Goal: Task Accomplishment & Management: Manage account settings

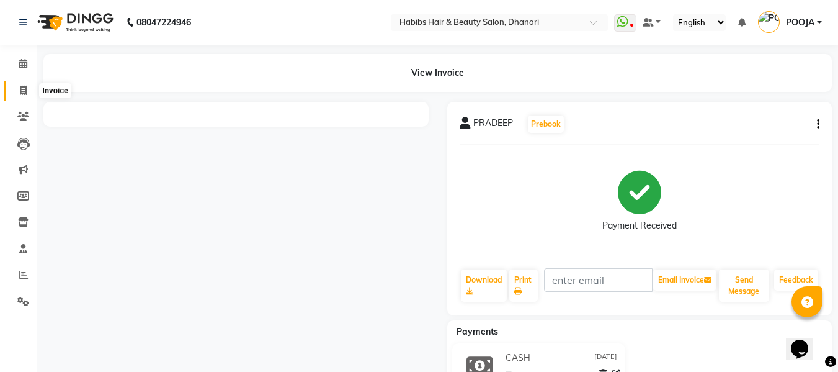
click at [23, 86] on icon at bounding box center [23, 90] width 7 height 9
select select "4967"
select select "service"
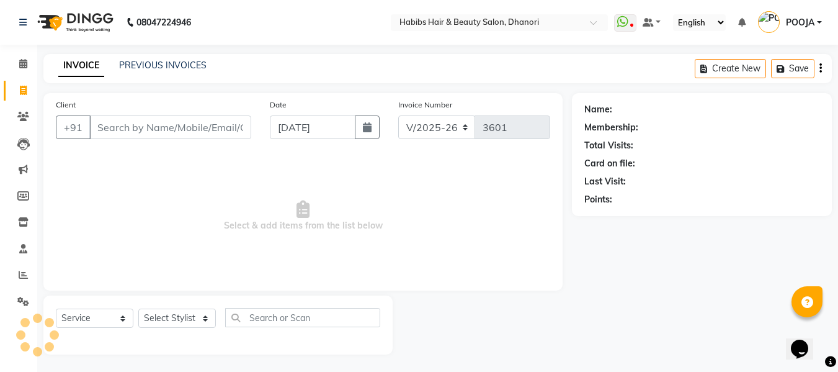
scroll to position [1, 0]
click at [147, 62] on link "PREVIOUS INVOICES" at bounding box center [162, 63] width 87 height 11
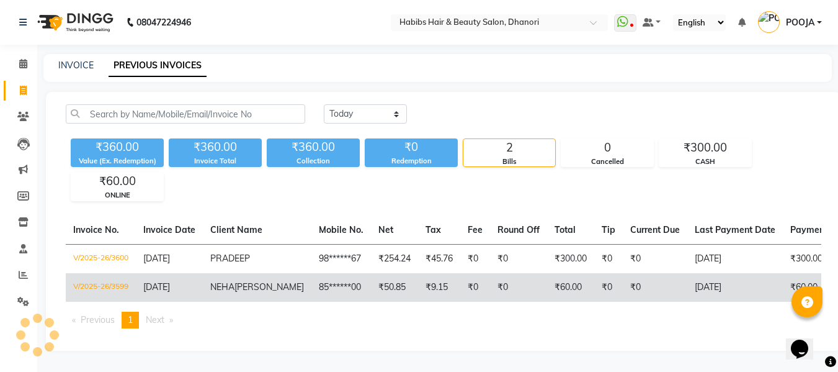
scroll to position [19, 0]
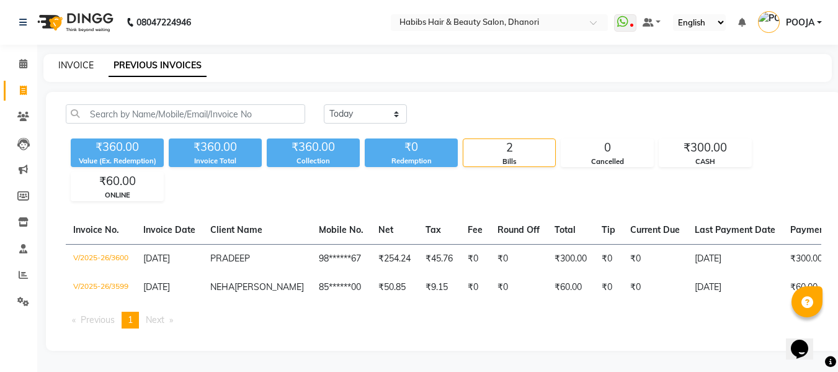
click at [74, 60] on link "INVOICE" at bounding box center [75, 65] width 35 height 11
select select "service"
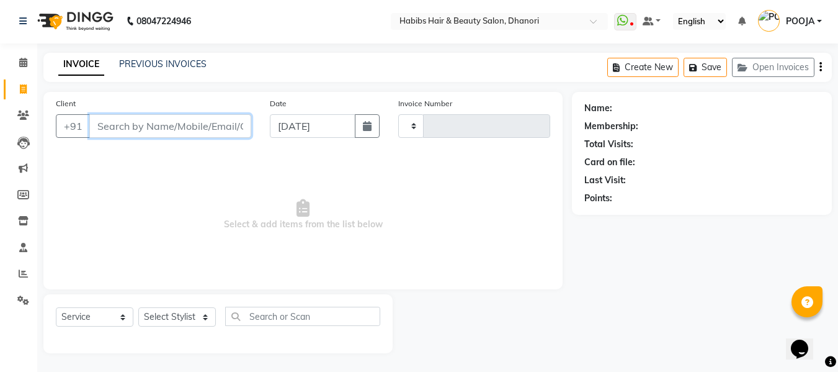
click at [138, 129] on input "Client" at bounding box center [170, 126] width 162 height 24
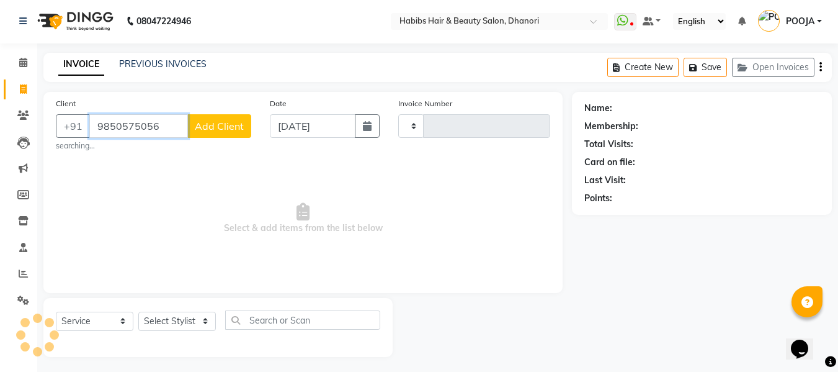
type input "9850575056"
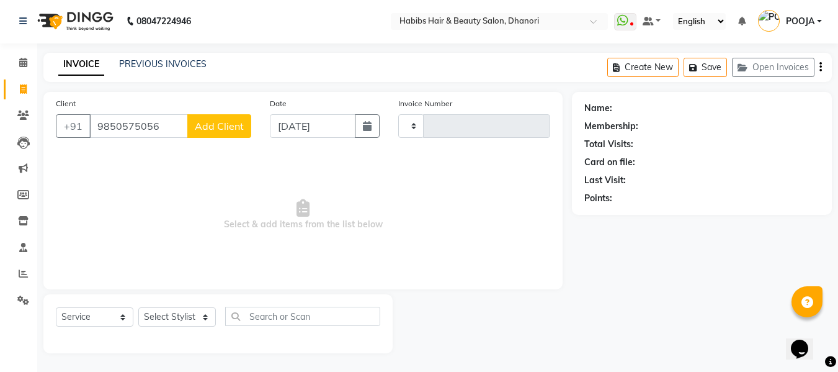
click at [212, 127] on span "Add Client" at bounding box center [219, 126] width 49 height 12
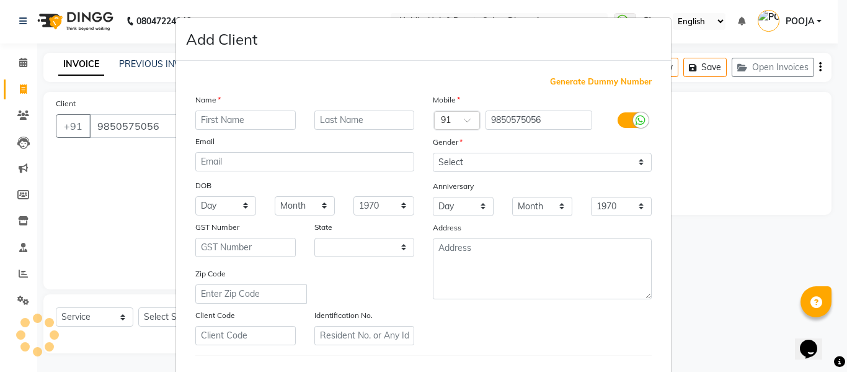
select select "22"
type input "[PERSON_NAME]"
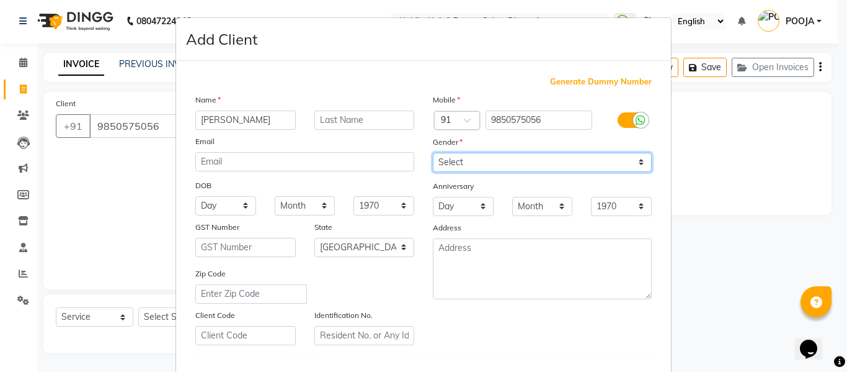
click at [488, 160] on select "Select [DEMOGRAPHIC_DATA] [DEMOGRAPHIC_DATA] Other Prefer Not To Say" at bounding box center [542, 162] width 219 height 19
select select "[DEMOGRAPHIC_DATA]"
click at [433, 153] on select "Select [DEMOGRAPHIC_DATA] [DEMOGRAPHIC_DATA] Other Prefer Not To Say" at bounding box center [542, 162] width 219 height 19
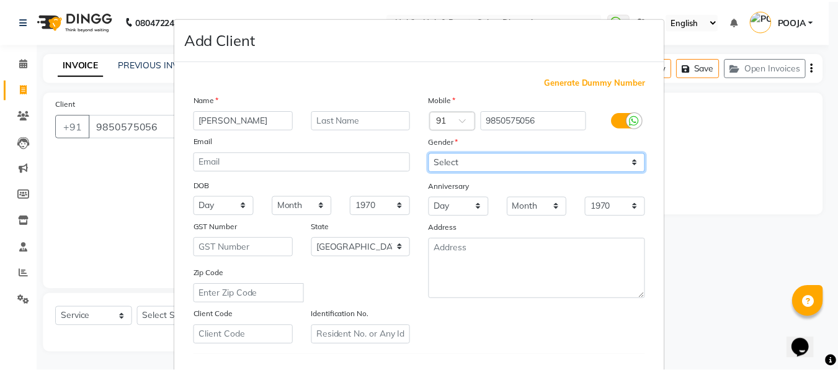
scroll to position [201, 0]
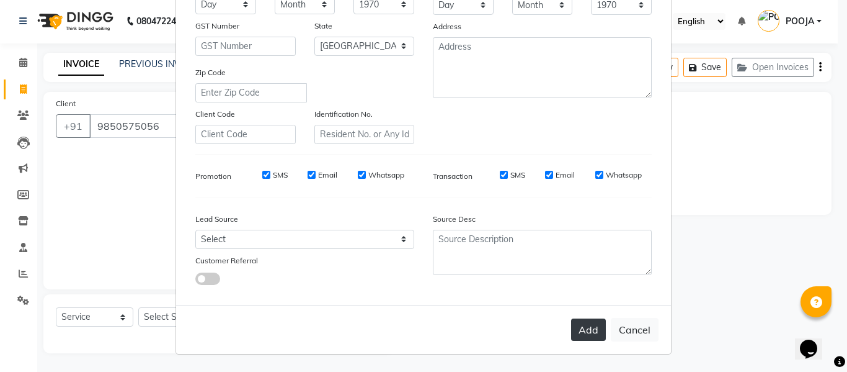
click at [587, 333] on button "Add" at bounding box center [588, 329] width 35 height 22
type input "98******56"
select select
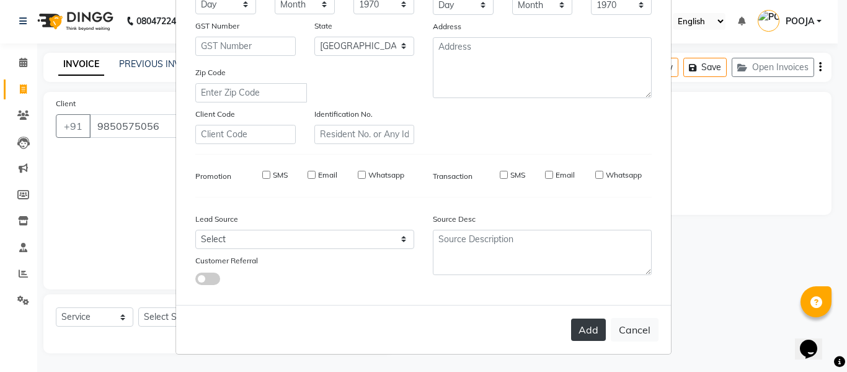
select select "null"
select select
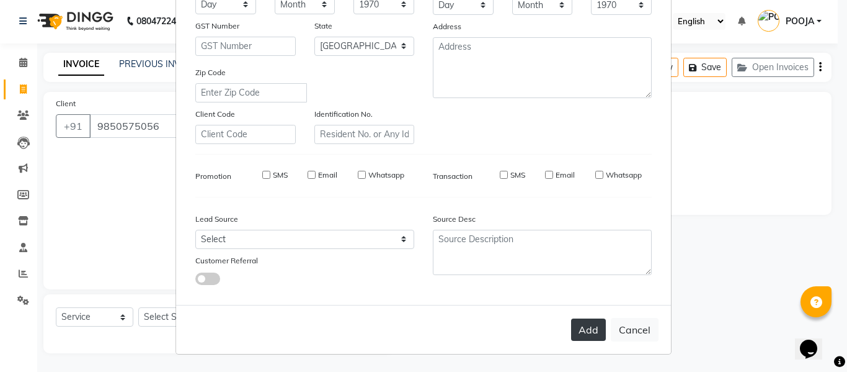
checkbox input "false"
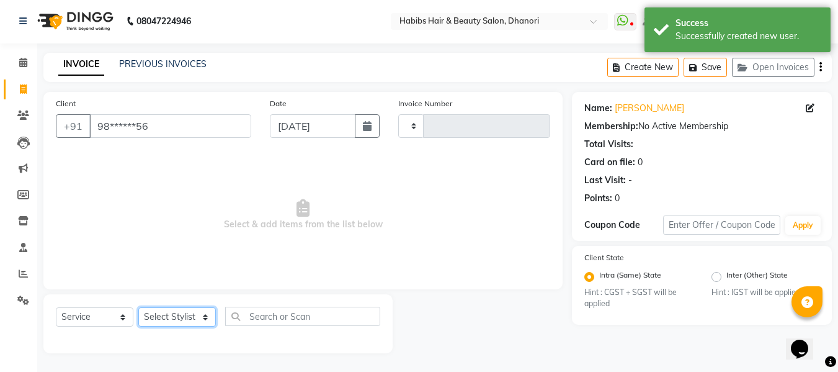
click at [184, 321] on select "Select Stylist Admin [PERSON_NAME] DIVYA [PERSON_NAME] [PERSON_NAME] POOJA [PER…" at bounding box center [177, 316] width 78 height 19
select select "41588"
click at [138, 307] on select "Select Stylist Admin [PERSON_NAME] DIVYA [PERSON_NAME] [PERSON_NAME] POOJA [PER…" at bounding box center [177, 316] width 78 height 19
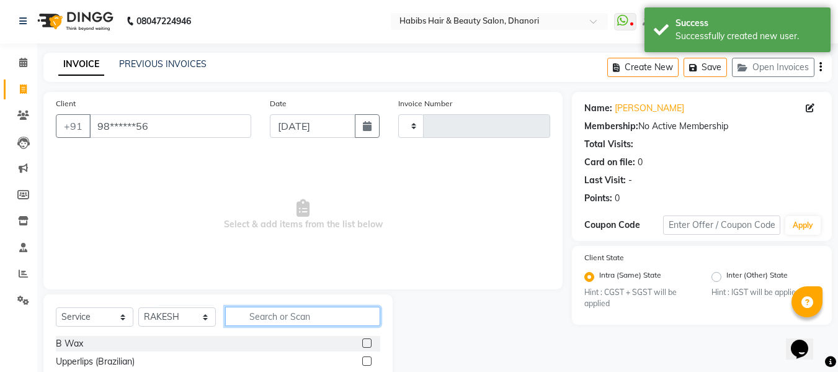
click at [284, 320] on input "text" at bounding box center [302, 315] width 155 height 19
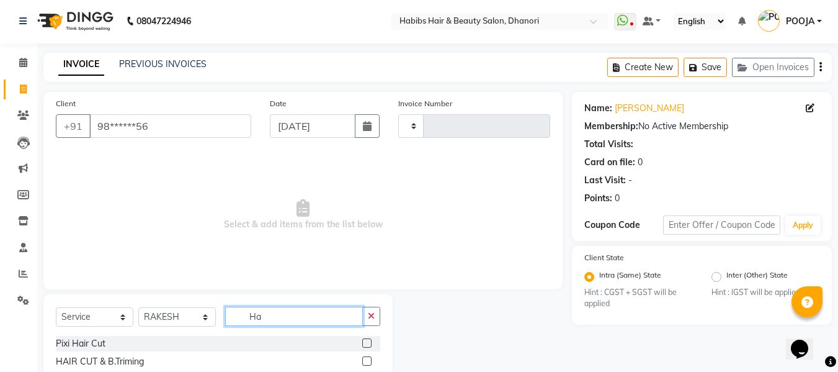
type input "H"
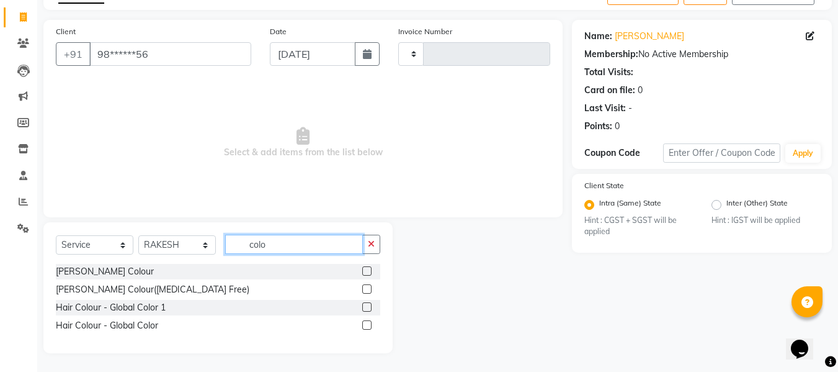
type input "colo"
click at [366, 328] on label at bounding box center [366, 324] width 9 height 9
click at [366, 328] on input "checkbox" at bounding box center [366, 325] width 8 height 8
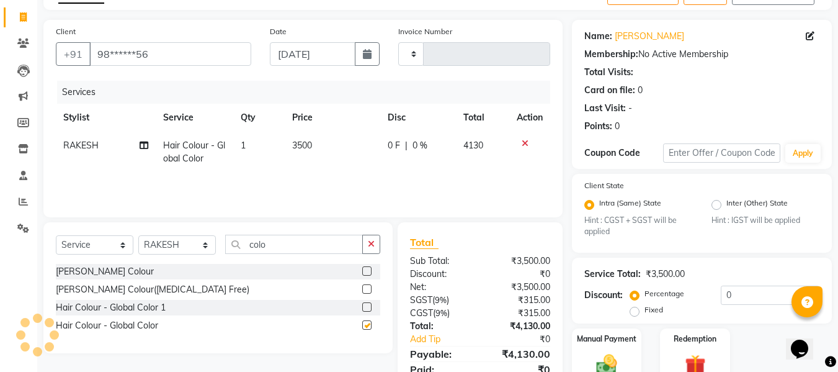
checkbox input "false"
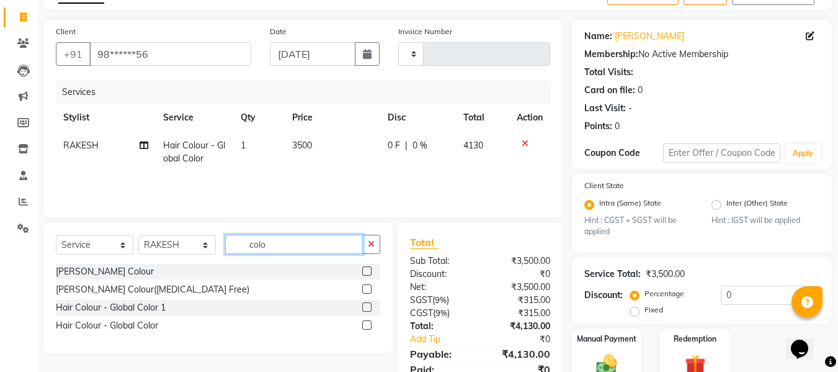
click at [303, 243] on input "colo" at bounding box center [294, 243] width 138 height 19
type input "c"
type input "O3"
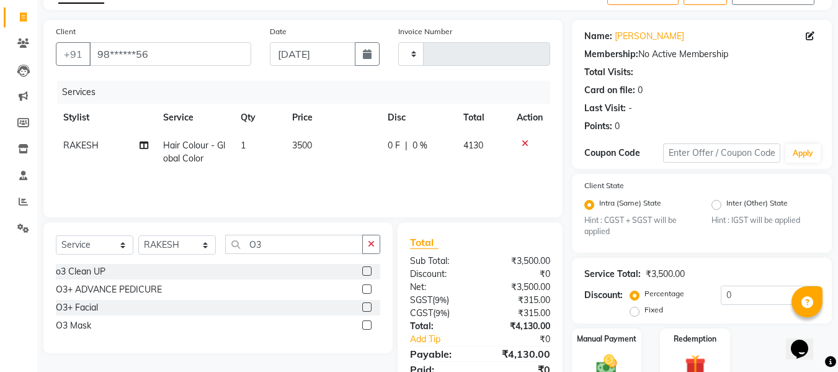
click at [371, 308] on label at bounding box center [366, 306] width 9 height 9
click at [370, 308] on input "checkbox" at bounding box center [366, 307] width 8 height 8
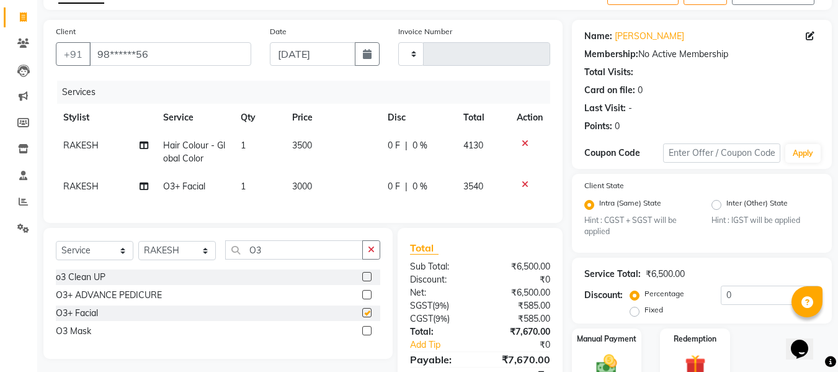
checkbox input "false"
click at [303, 195] on td "3000" at bounding box center [333, 186] width 96 height 28
select select "41588"
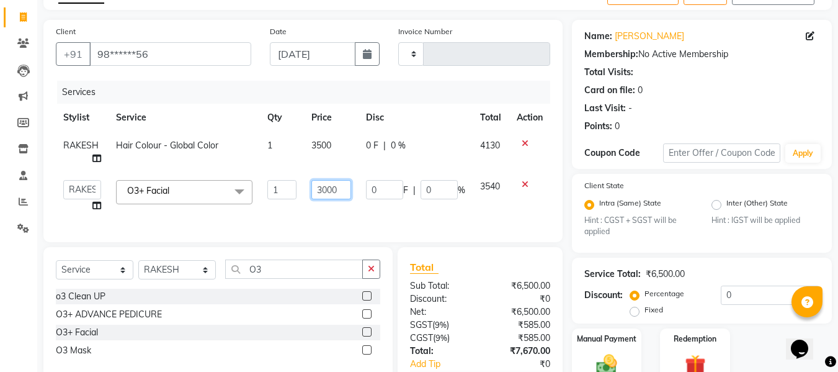
click at [336, 189] on input "3000" at bounding box center [331, 189] width 40 height 19
type input "3500"
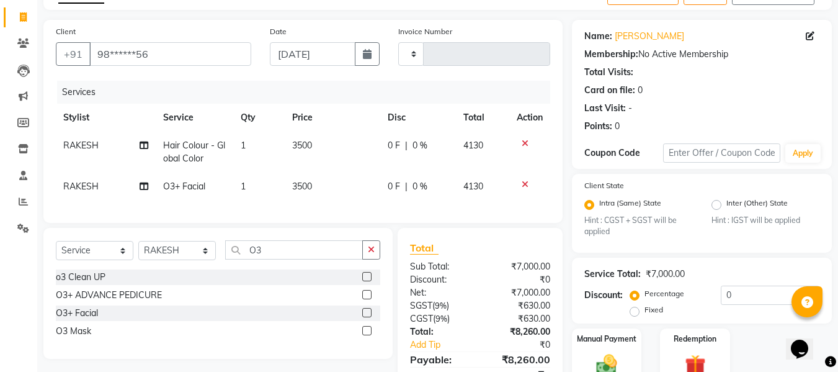
click at [321, 210] on div "Services Stylist Service Qty Price Disc Total Action RAKESH Hair Colour - Globa…" at bounding box center [303, 146] width 494 height 130
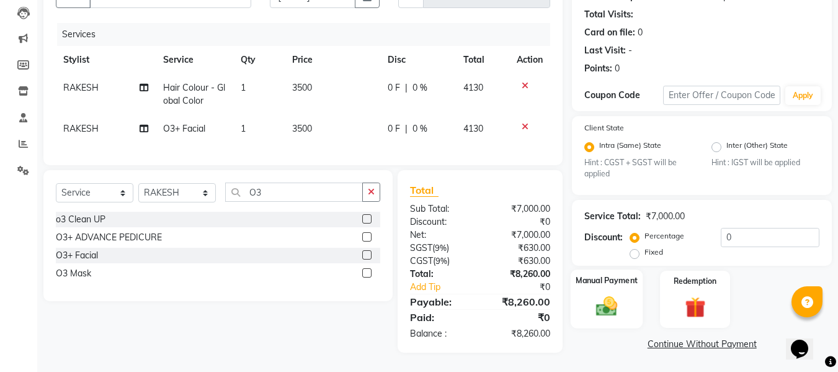
click at [597, 301] on img at bounding box center [606, 306] width 35 height 25
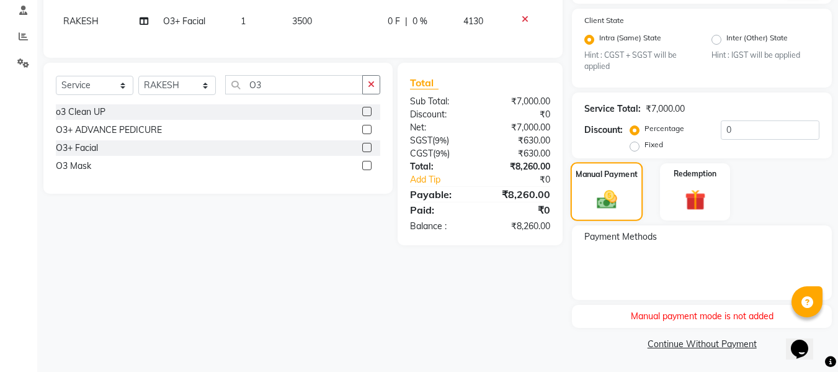
scroll to position [235, 0]
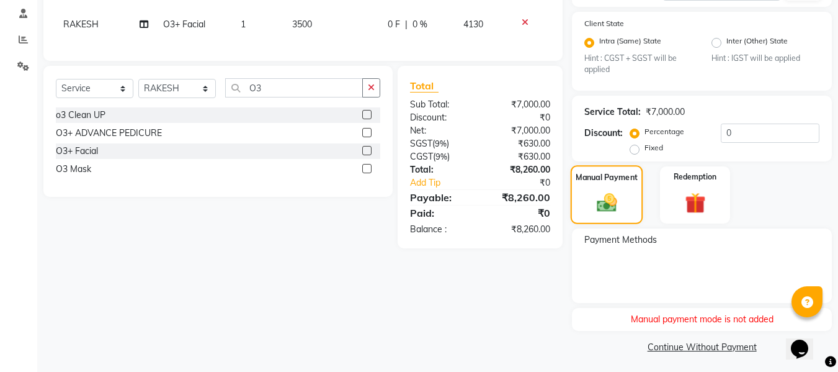
click at [615, 194] on img at bounding box center [607, 203] width 33 height 24
click at [693, 352] on link "Continue Without Payment" at bounding box center [701, 347] width 255 height 13
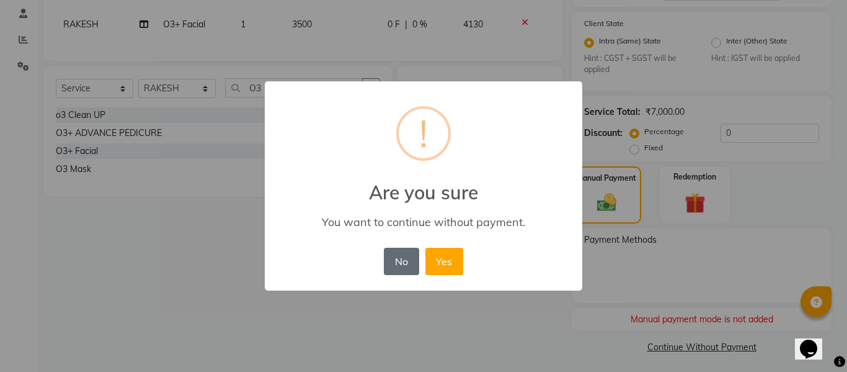
click at [388, 259] on button "No" at bounding box center [401, 260] width 35 height 27
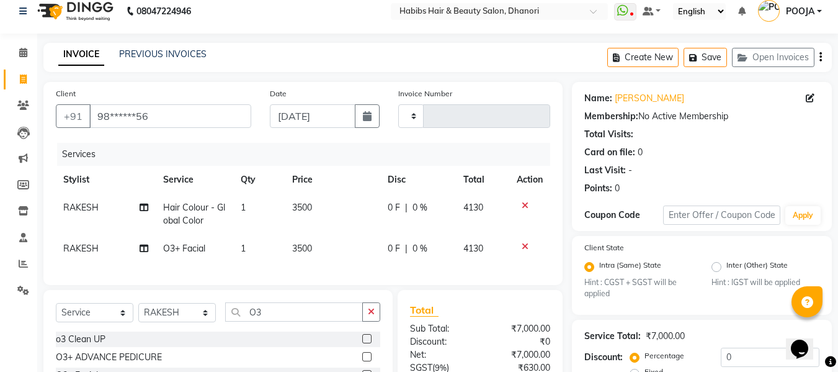
scroll to position [0, 0]
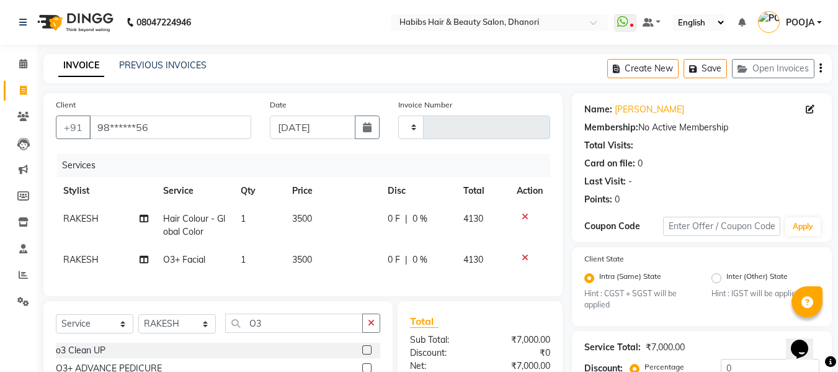
click at [285, 263] on td "3500" at bounding box center [333, 260] width 96 height 28
select select "41588"
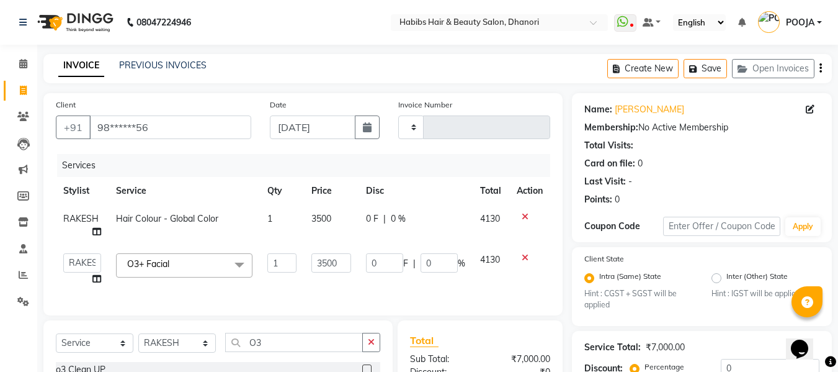
click at [204, 279] on td "O3+ Facial x B Wax Upperlips (Brazilian) [MEDICAL_DATA] Pixi Hair Cut D-Tan o3 …" at bounding box center [184, 269] width 151 height 47
click at [17, 89] on span at bounding box center [23, 91] width 22 height 14
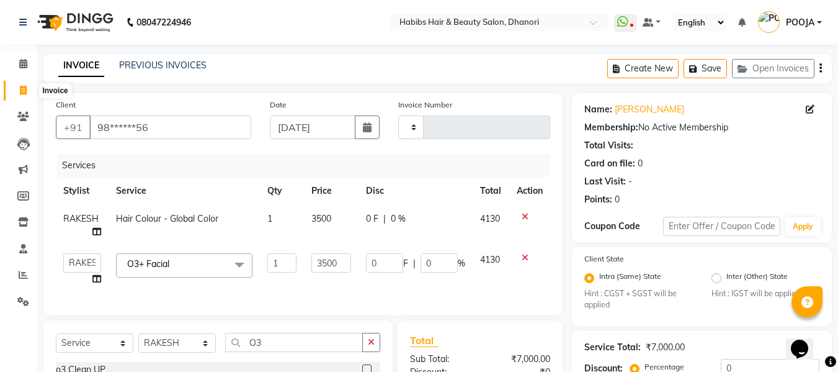
select select "service"
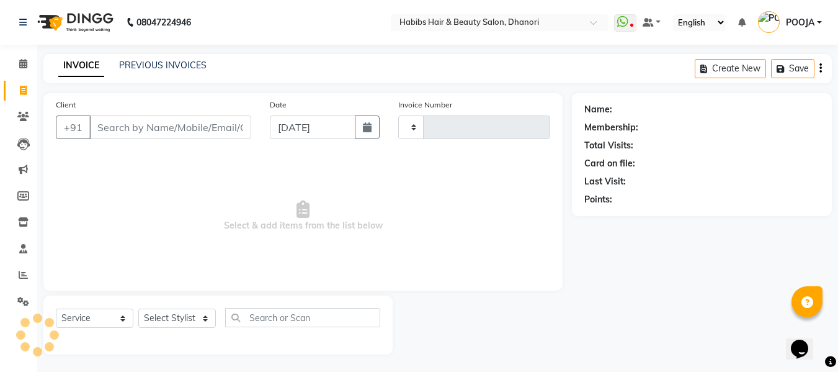
scroll to position [1, 0]
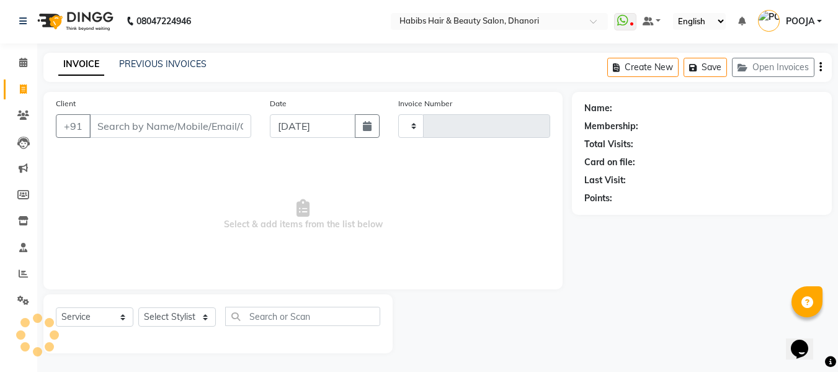
type input "3601"
select select "4967"
click at [234, 135] on input "Client" at bounding box center [170, 126] width 162 height 24
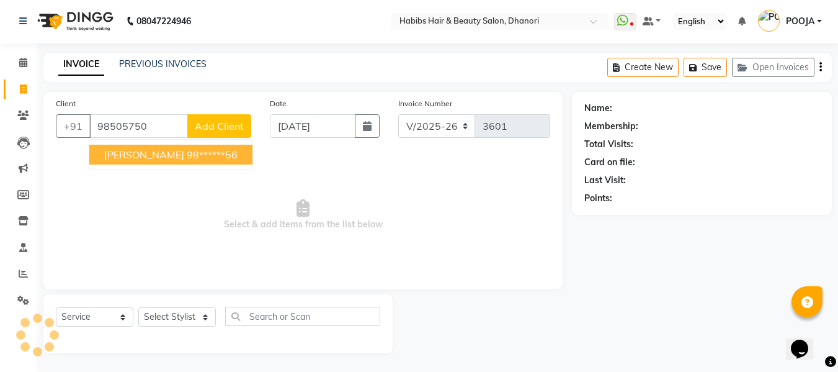
click at [140, 163] on button "[PERSON_NAME] 98******56" at bounding box center [170, 155] width 163 height 20
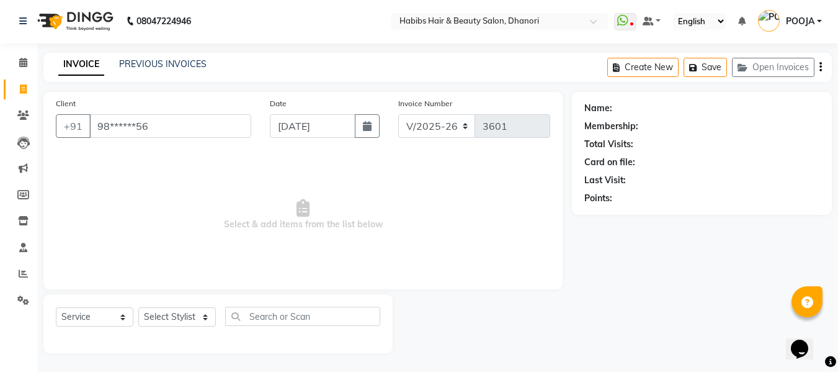
type input "98******56"
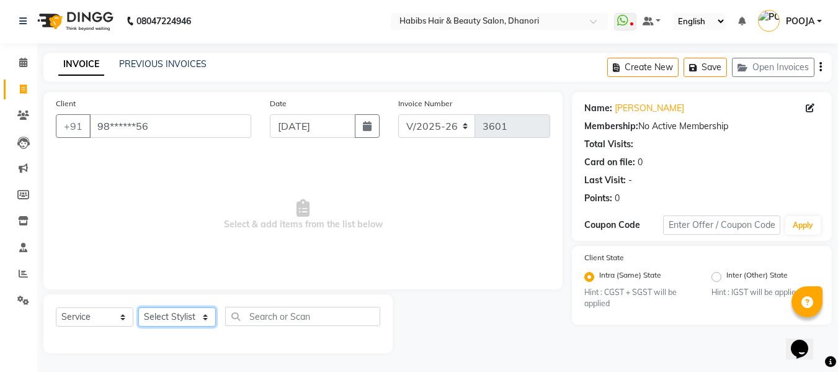
click at [157, 317] on select "Select Stylist Admin [PERSON_NAME] DIVYA [PERSON_NAME] [PERSON_NAME] POOJA [PER…" at bounding box center [177, 316] width 78 height 19
select select "41588"
click at [138, 307] on select "Select Stylist Admin [PERSON_NAME] DIVYA [PERSON_NAME] [PERSON_NAME] POOJA [PER…" at bounding box center [177, 316] width 78 height 19
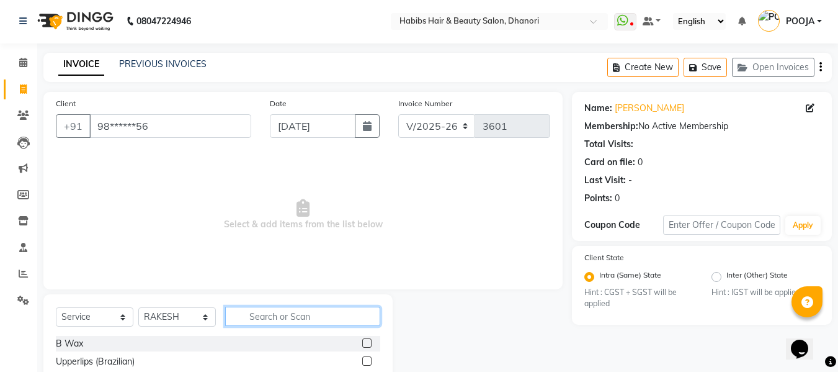
click at [271, 316] on input "text" at bounding box center [302, 315] width 155 height 19
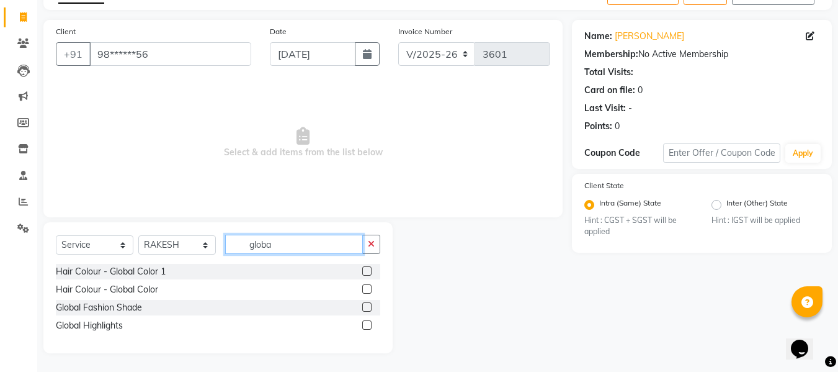
scroll to position [73, 0]
type input "globa"
click at [369, 288] on label at bounding box center [366, 289] width 9 height 9
click at [369, 288] on input "checkbox" at bounding box center [366, 290] width 8 height 8
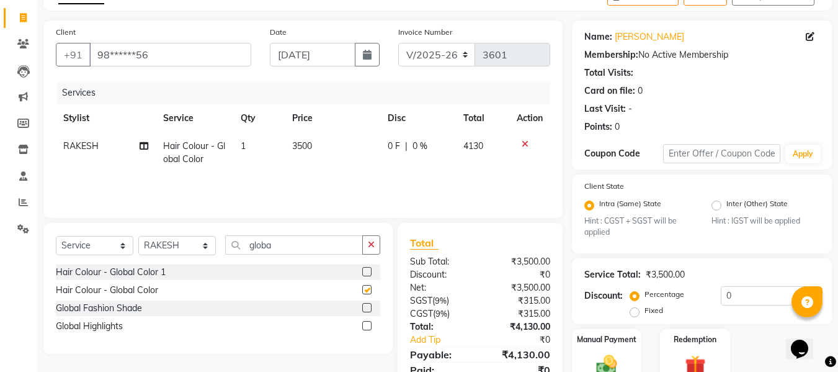
checkbox input "false"
click at [277, 248] on input "globa" at bounding box center [294, 244] width 138 height 19
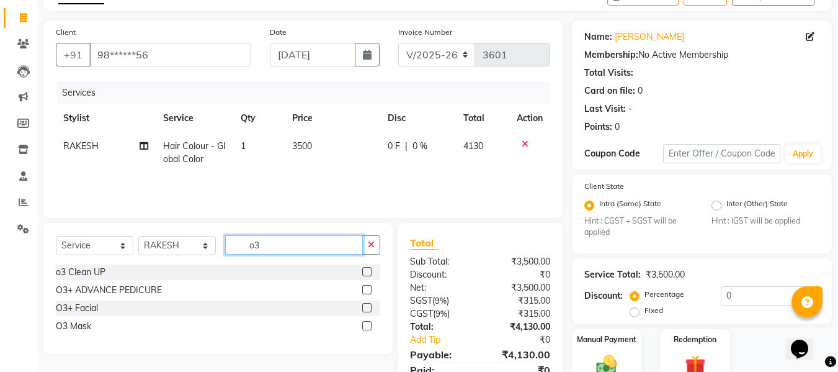
type input "o3"
click at [368, 305] on label at bounding box center [366, 307] width 9 height 9
click at [368, 305] on input "checkbox" at bounding box center [366, 308] width 8 height 8
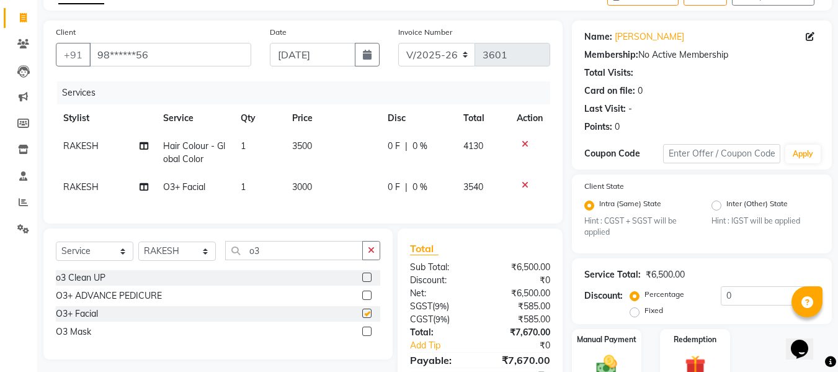
checkbox input "false"
click at [300, 184] on span "3000" at bounding box center [302, 186] width 20 height 11
select select "41588"
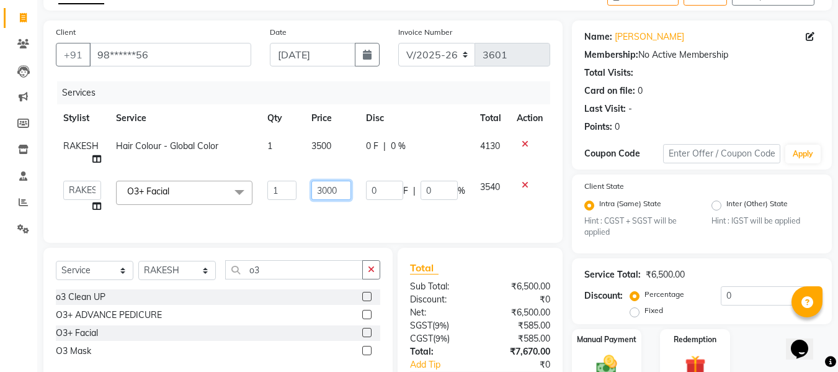
click at [324, 189] on input "3000" at bounding box center [331, 190] width 40 height 19
type input "3500"
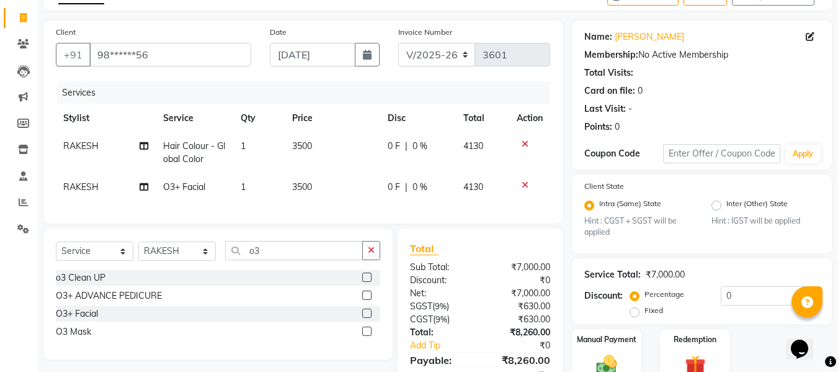
click at [317, 211] on div "Services Stylist Service Qty Price Disc Total Action RAKESH Hair Colour - Globa…" at bounding box center [303, 146] width 494 height 130
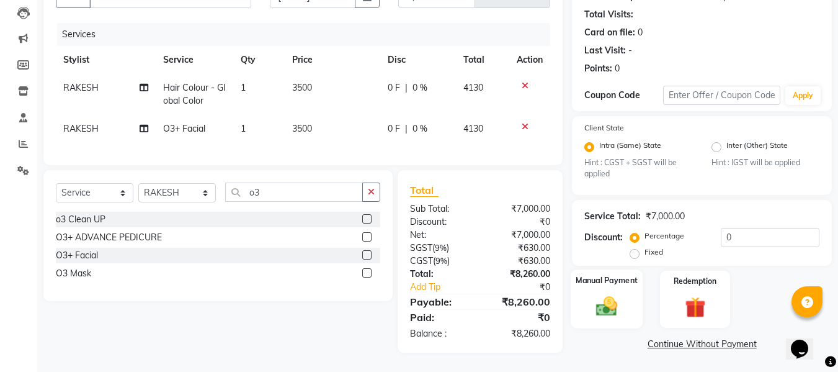
click at [605, 298] on img at bounding box center [606, 306] width 35 height 25
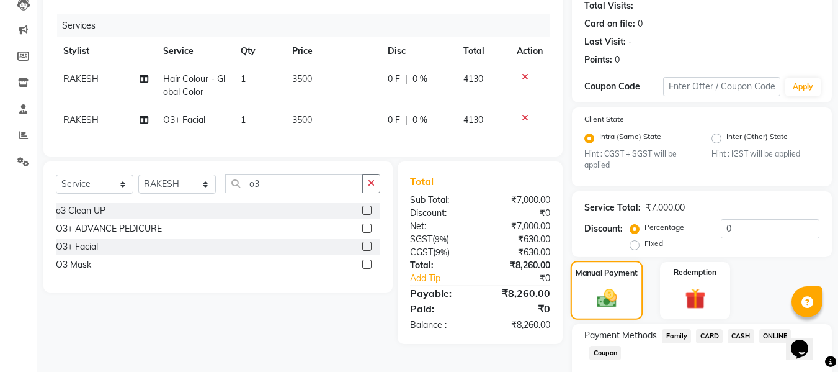
scroll to position [210, 0]
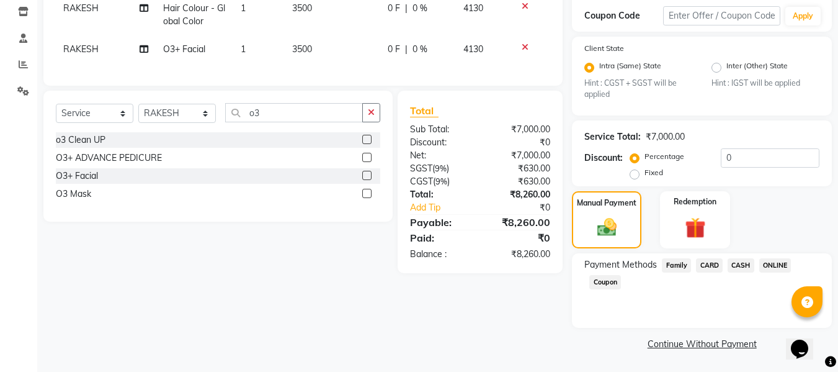
click at [709, 265] on span "CARD" at bounding box center [709, 265] width 27 height 14
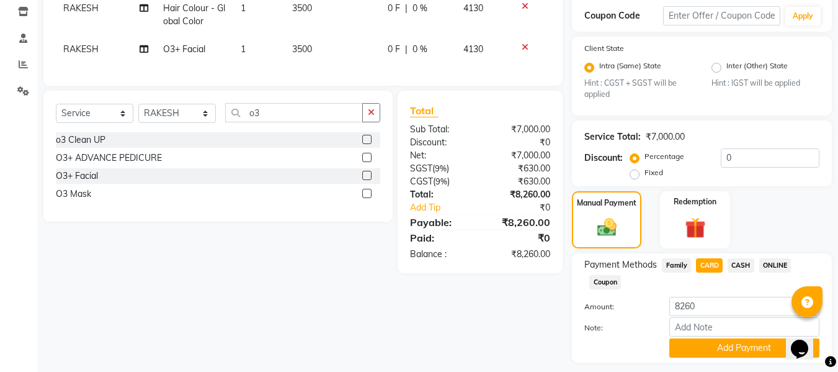
scroll to position [245, 0]
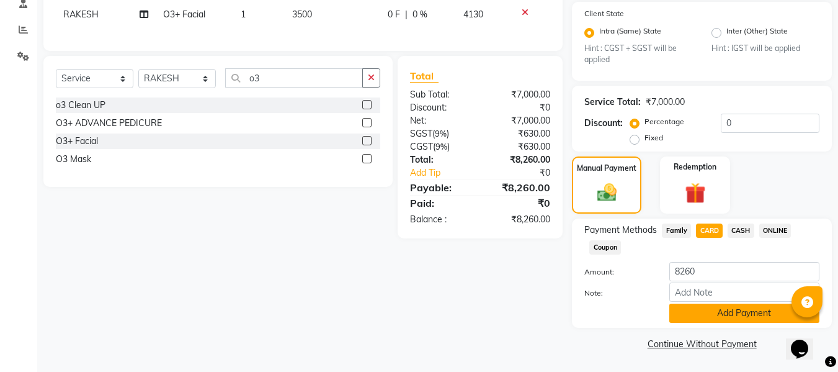
click at [698, 320] on button "Add Payment" at bounding box center [744, 312] width 150 height 19
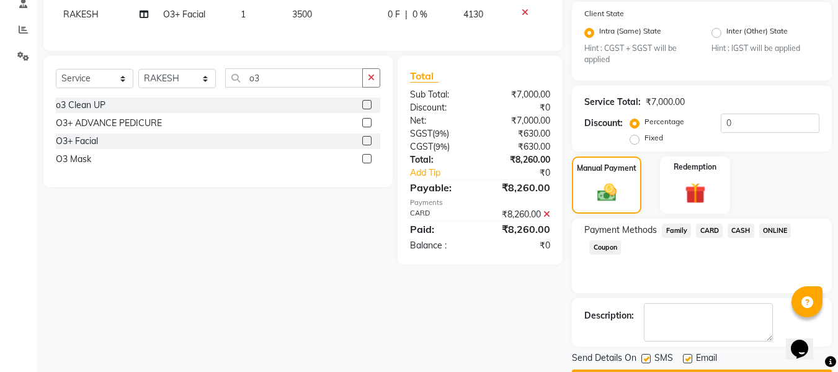
scroll to position [280, 0]
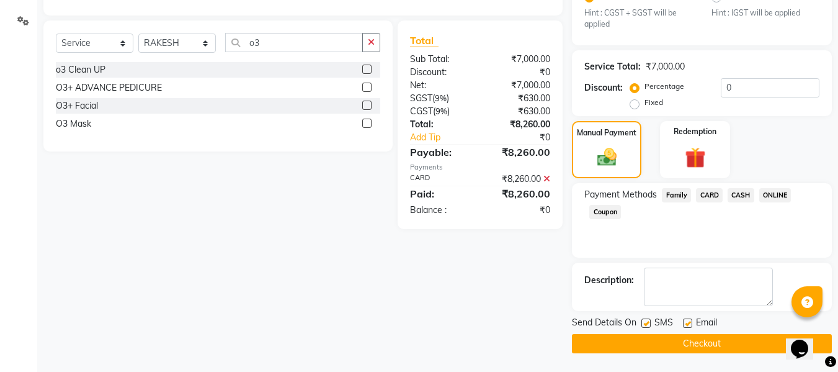
click at [682, 323] on div "SMS" at bounding box center [662, 324] width 42 height 16
click at [684, 323] on label at bounding box center [687, 322] width 9 height 9
click at [684, 323] on input "checkbox" at bounding box center [687, 323] width 8 height 8
checkbox input "false"
click at [684, 340] on button "Checkout" at bounding box center [702, 343] width 260 height 19
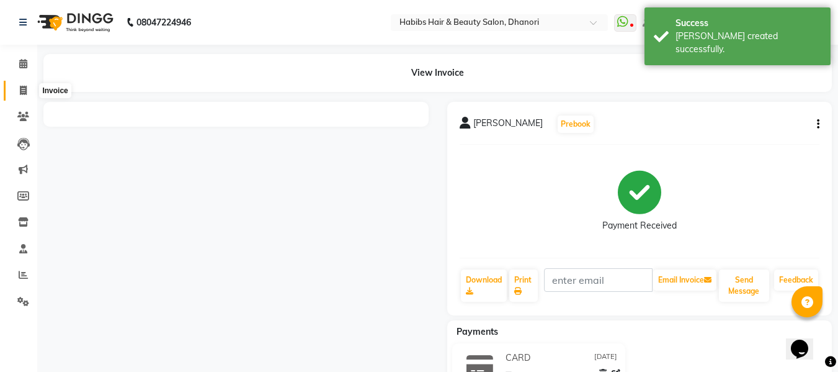
click at [14, 87] on span at bounding box center [23, 91] width 22 height 14
select select "4967"
select select "service"
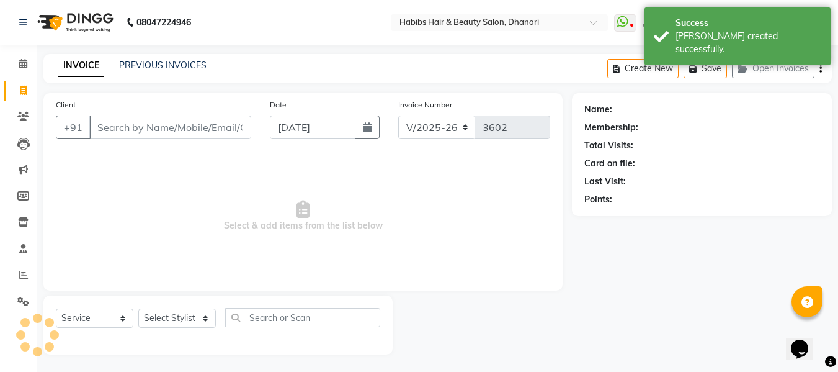
scroll to position [1, 0]
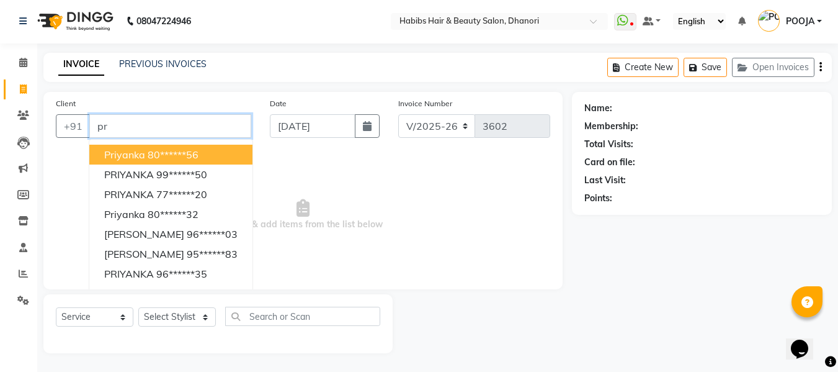
type input "p"
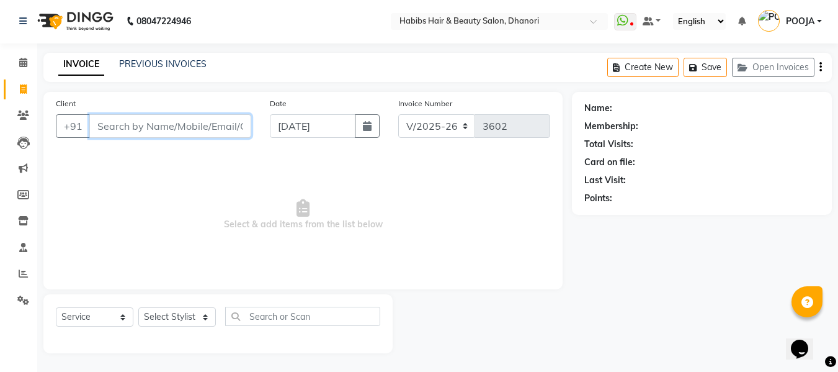
click at [211, 130] on input "Client" at bounding box center [170, 126] width 162 height 24
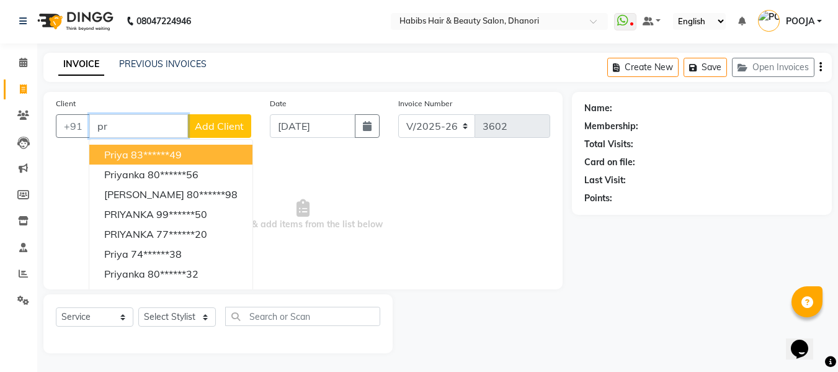
type input "p"
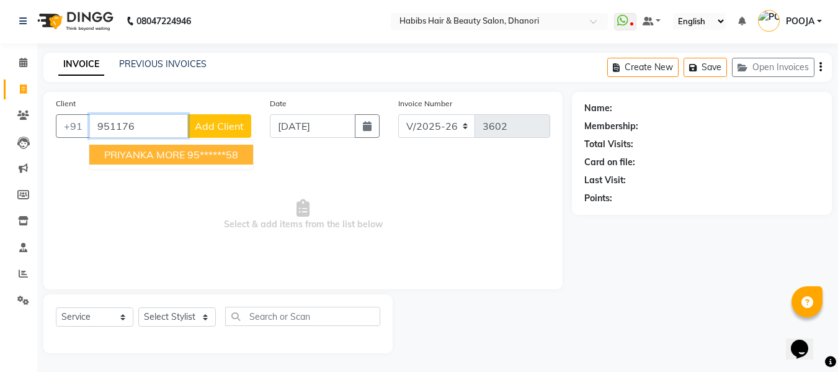
click at [152, 153] on span "PRIYANKA MORE" at bounding box center [144, 154] width 81 height 12
type input "95******58"
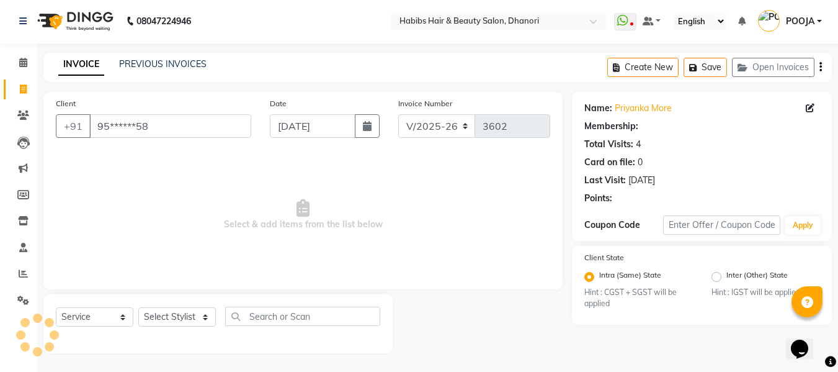
select select "1: Object"
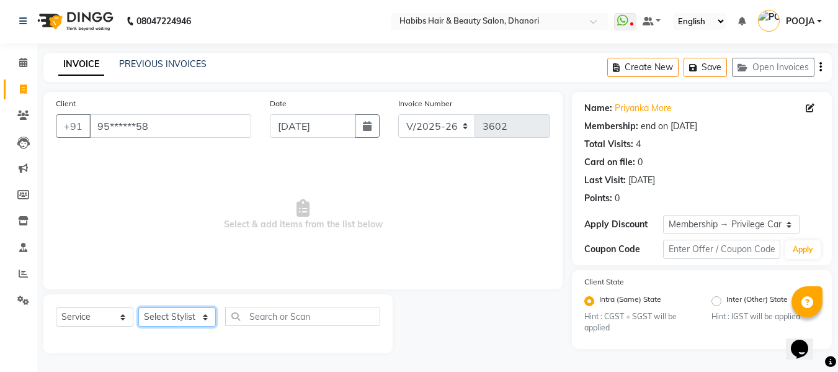
click at [163, 319] on select "Select Stylist Admin [PERSON_NAME] DIVYA [PERSON_NAME] [PERSON_NAME] POOJA [PER…" at bounding box center [177, 316] width 78 height 19
select select "39984"
click at [138, 307] on select "Select Stylist Admin [PERSON_NAME] DIVYA [PERSON_NAME] [PERSON_NAME] POOJA [PER…" at bounding box center [177, 316] width 78 height 19
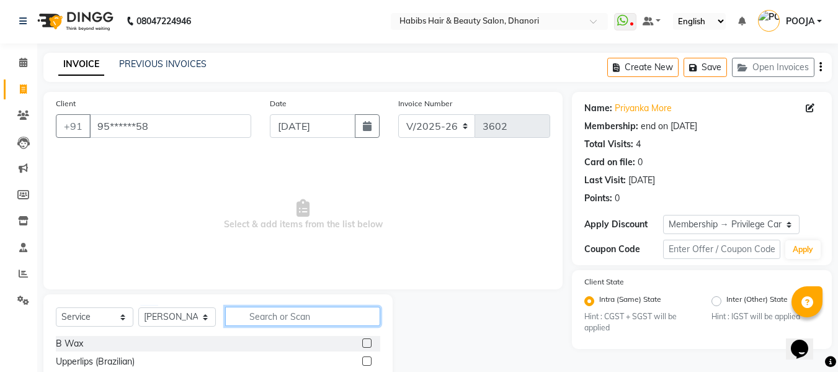
click at [293, 320] on input "text" at bounding box center [302, 315] width 155 height 19
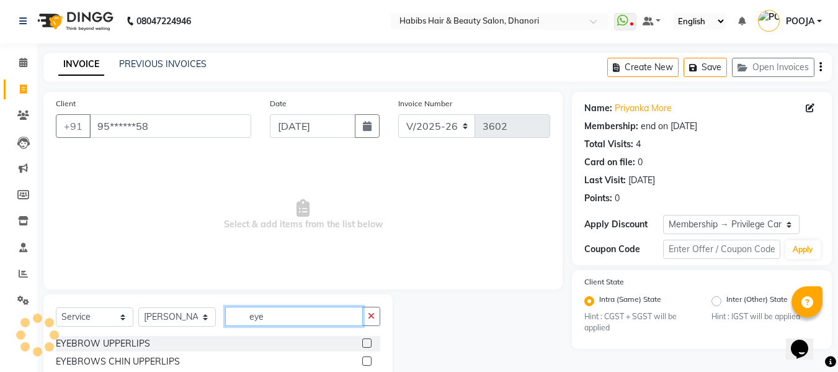
scroll to position [55, 0]
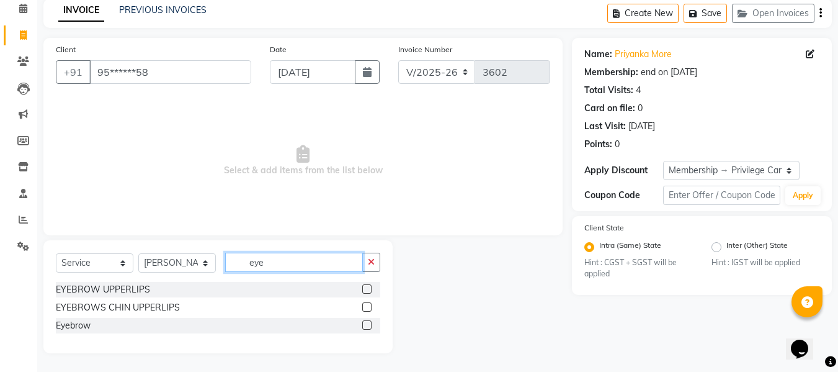
type input "eye"
click at [367, 288] on label at bounding box center [366, 288] width 9 height 9
click at [367, 288] on input "checkbox" at bounding box center [366, 289] width 8 height 8
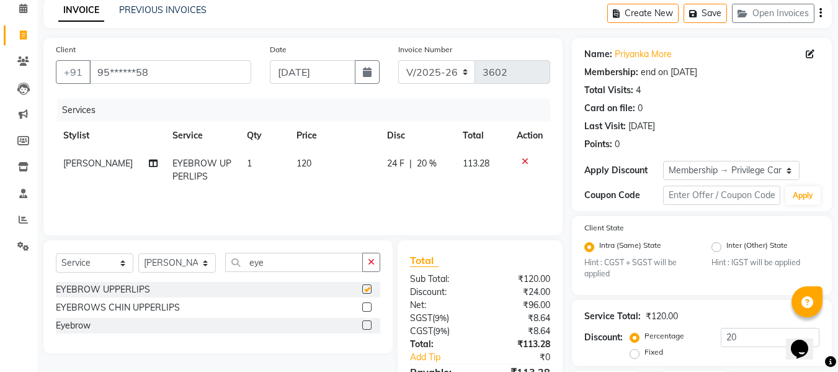
checkbox input "false"
click at [366, 306] on label at bounding box center [366, 306] width 9 height 9
click at [366, 306] on input "checkbox" at bounding box center [366, 307] width 8 height 8
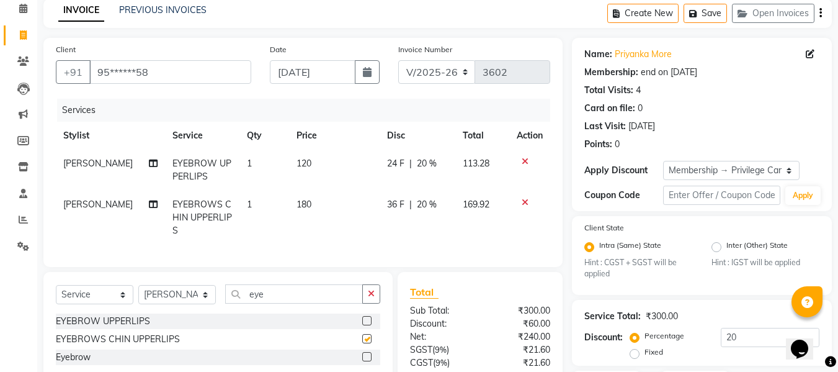
checkbox input "false"
click at [524, 160] on icon at bounding box center [525, 161] width 7 height 9
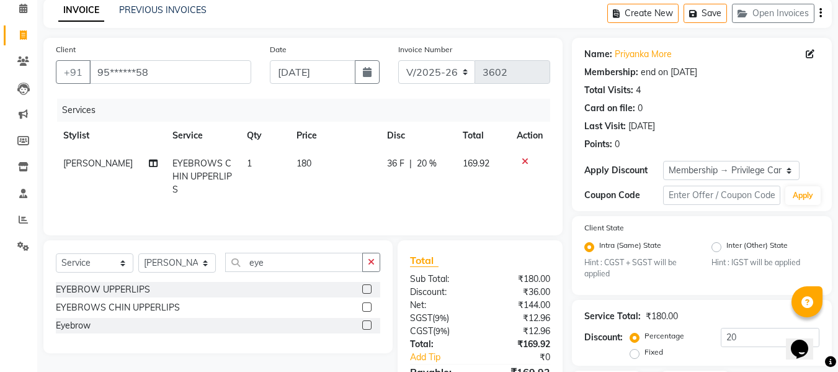
click at [308, 164] on td "180" at bounding box center [334, 176] width 91 height 54
select select "39984"
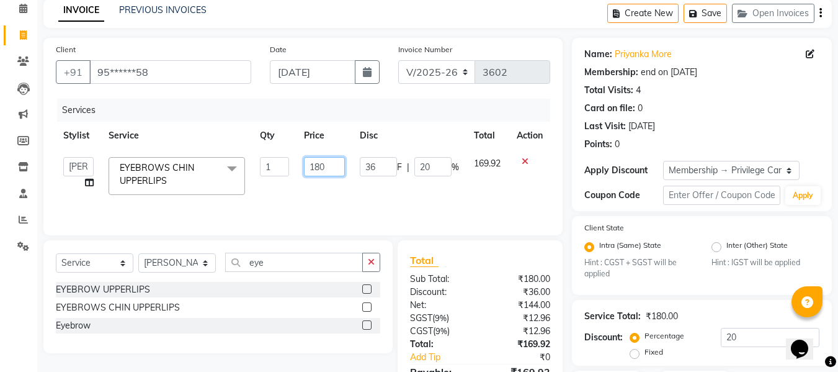
click at [316, 163] on input "180" at bounding box center [324, 166] width 41 height 19
click at [323, 166] on input "180" at bounding box center [324, 166] width 41 height 19
click at [315, 164] on input "180" at bounding box center [324, 166] width 41 height 19
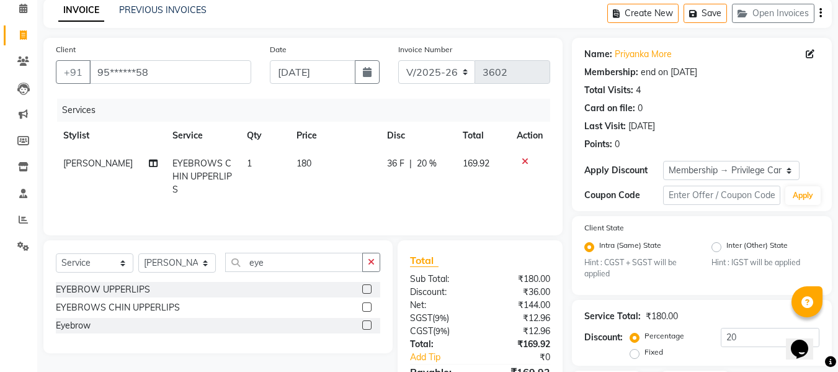
click at [476, 184] on td "169.92" at bounding box center [482, 176] width 54 height 54
select select "39984"
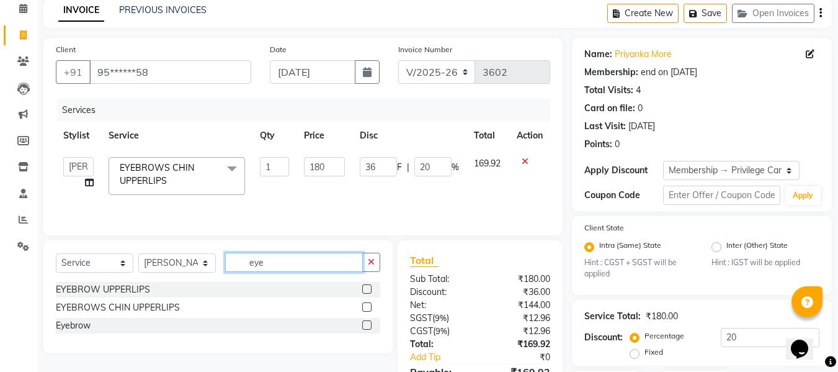
click at [314, 259] on input "eye" at bounding box center [294, 261] width 138 height 19
type input "e"
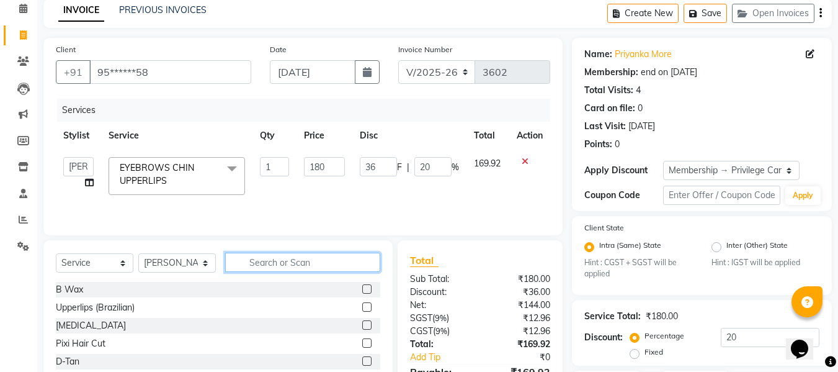
scroll to position [150, 0]
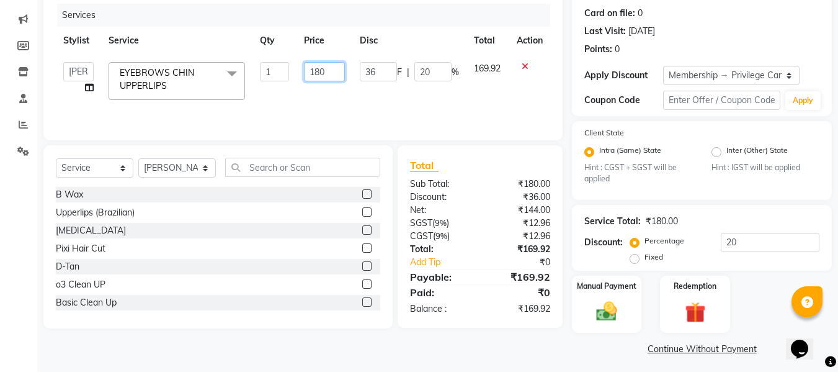
click at [318, 73] on input "180" at bounding box center [324, 71] width 41 height 19
type input "150"
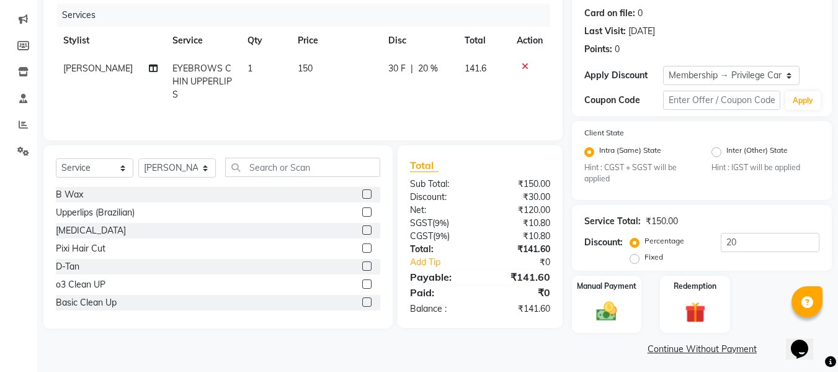
click at [319, 104] on td "150" at bounding box center [335, 82] width 91 height 54
select select "39984"
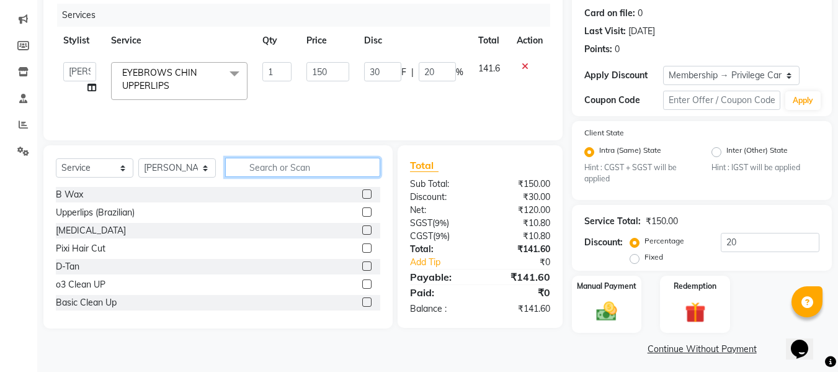
click at [285, 166] on input "text" at bounding box center [302, 167] width 155 height 19
click at [443, 71] on input "20" at bounding box center [437, 71] width 37 height 19
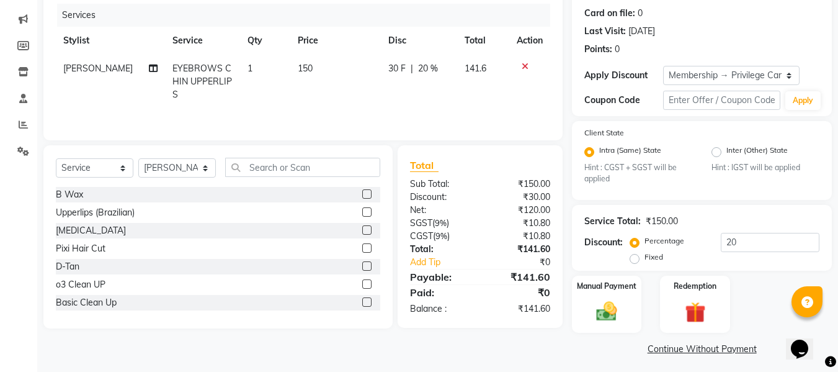
click at [386, 107] on td "30 F | 20 %" at bounding box center [419, 82] width 76 height 54
select select "39984"
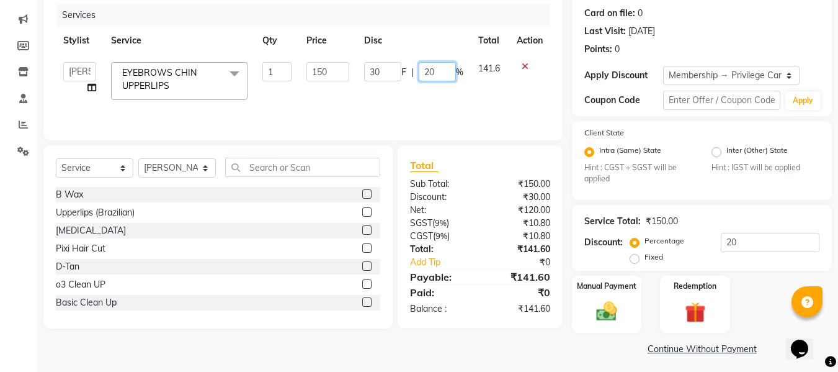
click at [440, 70] on input "20" at bounding box center [437, 71] width 37 height 19
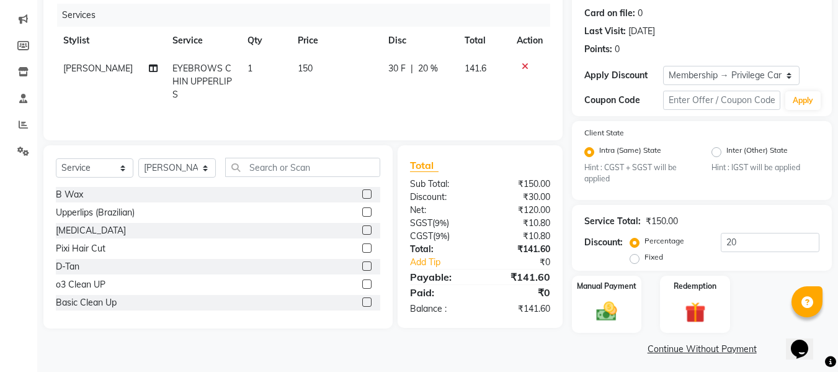
click at [388, 67] on span "30 F" at bounding box center [396, 68] width 17 height 13
select select "39984"
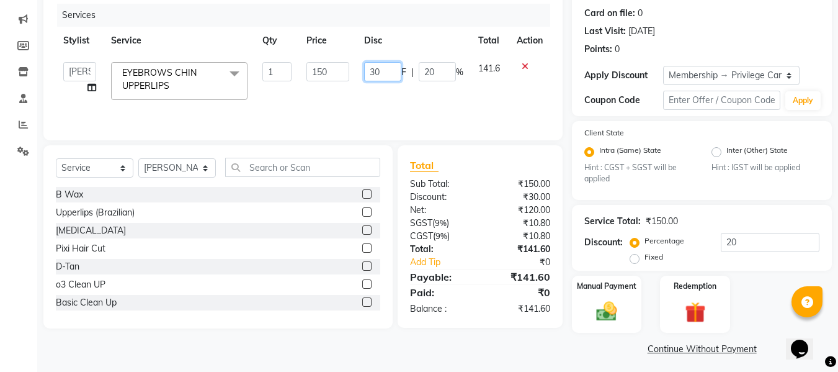
click at [384, 72] on input "30" at bounding box center [382, 71] width 37 height 19
type input "3"
click at [395, 113] on div "Services Stylist Service Qty Price Disc Total Action Admin Alishan ARMAN DIVYA …" at bounding box center [303, 66] width 494 height 124
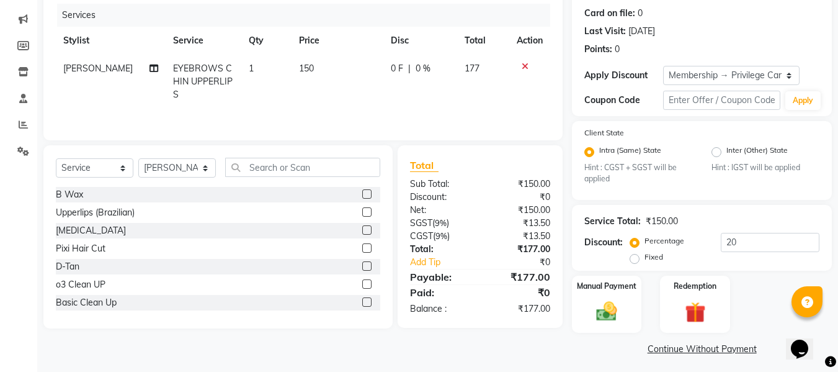
click at [308, 65] on td "150" at bounding box center [338, 82] width 92 height 54
select select "39984"
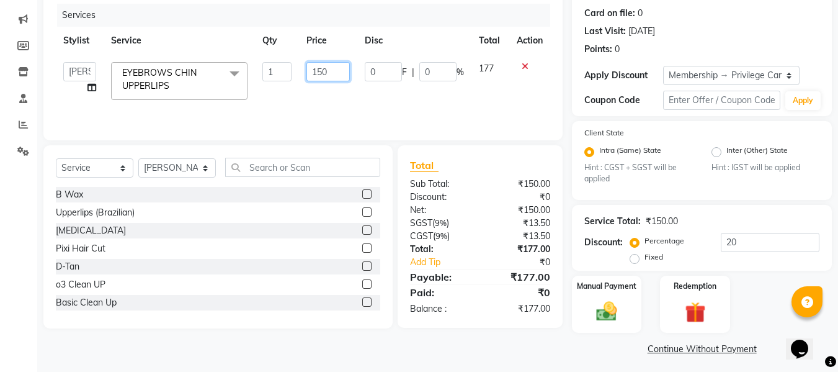
click at [332, 69] on input "150" at bounding box center [327, 71] width 43 height 19
type input "1"
type input "127"
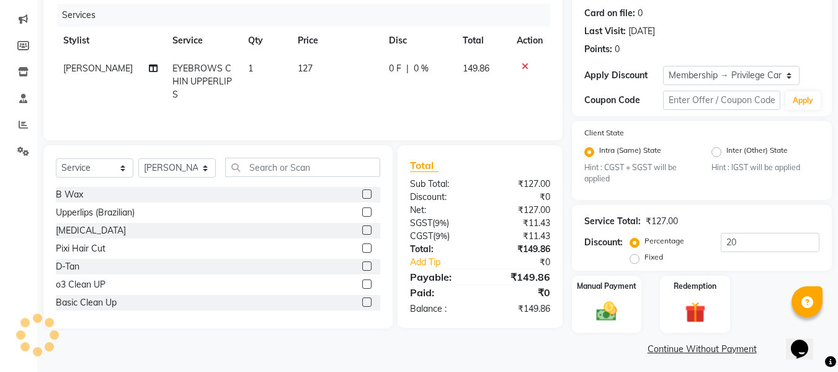
click at [414, 68] on span "0 %" at bounding box center [421, 68] width 15 height 13
select select "39984"
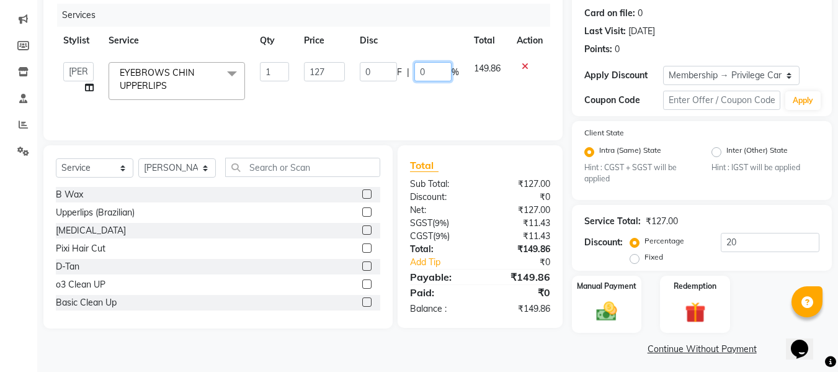
click at [440, 73] on input "0" at bounding box center [432, 71] width 37 height 19
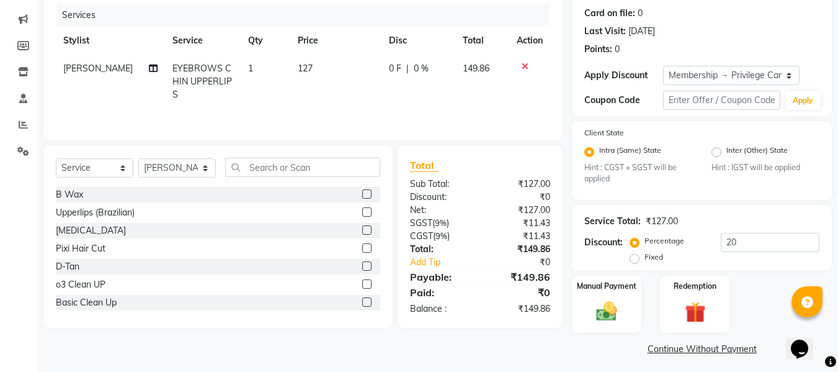
click at [311, 66] on td "127" at bounding box center [335, 82] width 91 height 54
select select "39984"
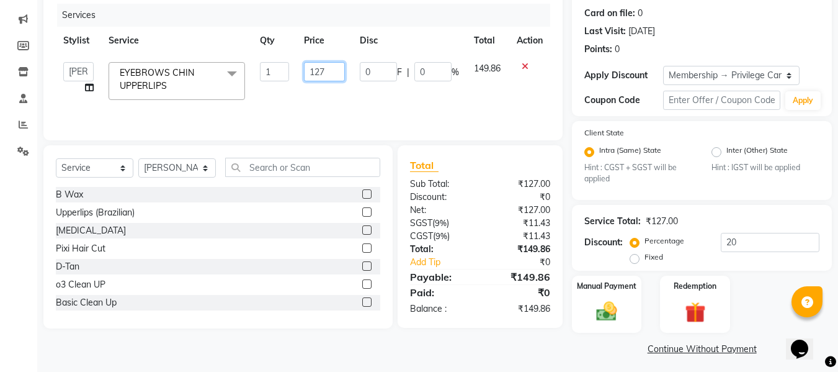
click at [329, 75] on input "127" at bounding box center [324, 71] width 41 height 19
type input "1"
type input "152"
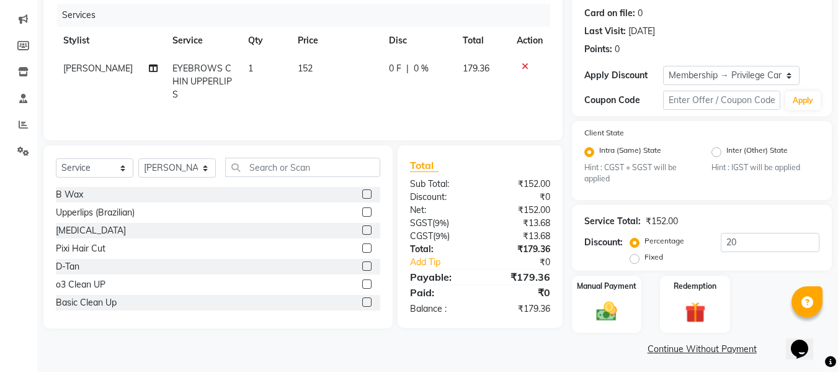
click at [319, 102] on td "152" at bounding box center [335, 82] width 91 height 54
select select "39984"
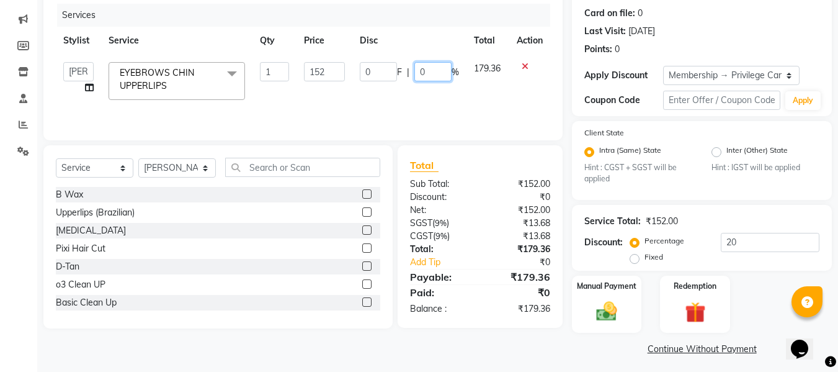
click at [429, 74] on input "0" at bounding box center [432, 71] width 37 height 19
type input "20"
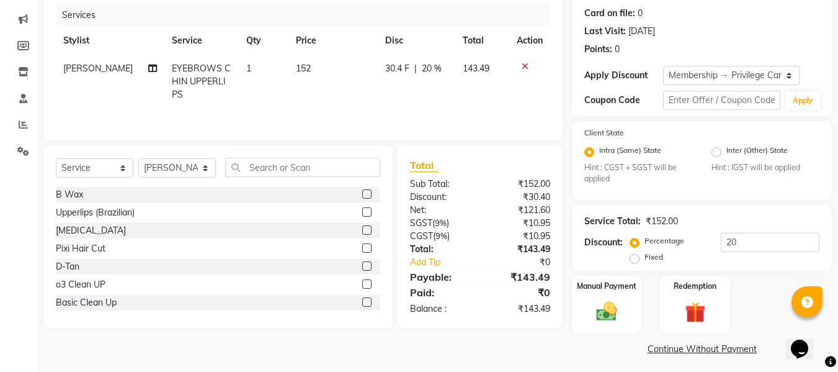
click at [424, 104] on td "30.4 F | 20 %" at bounding box center [417, 82] width 78 height 54
select select "39984"
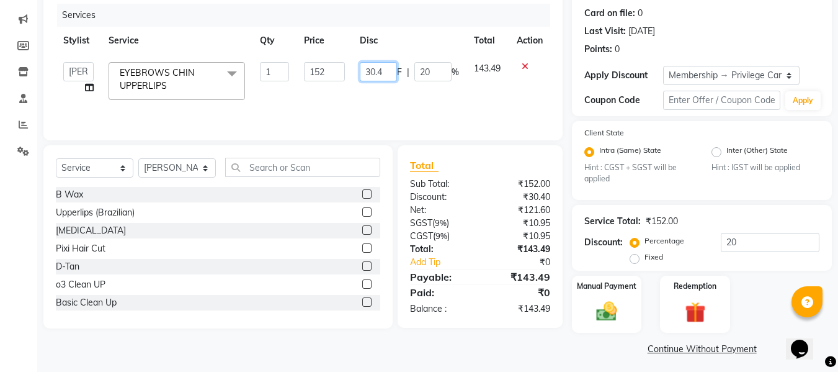
click at [372, 68] on input "30.4" at bounding box center [378, 71] width 37 height 19
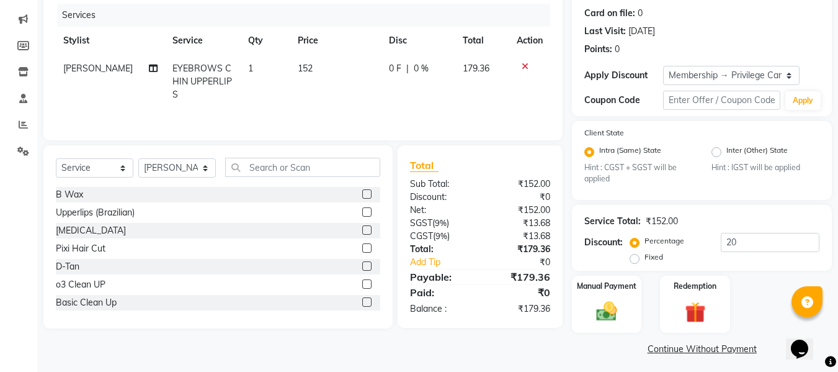
click at [421, 106] on td "0 F | 0 %" at bounding box center [417, 82] width 73 height 54
select select "39984"
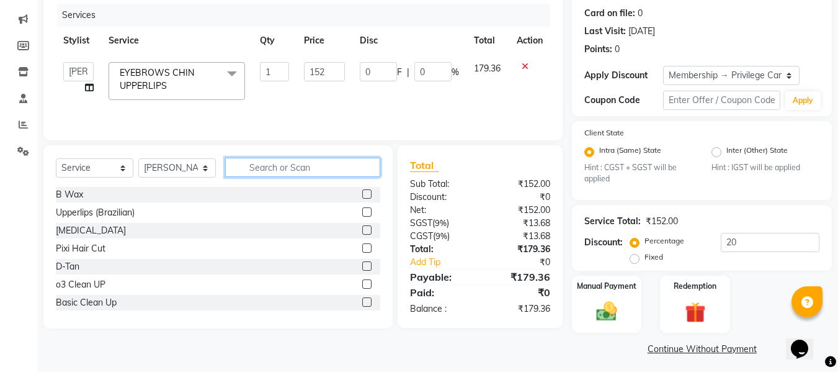
click at [316, 158] on input "text" at bounding box center [302, 167] width 155 height 19
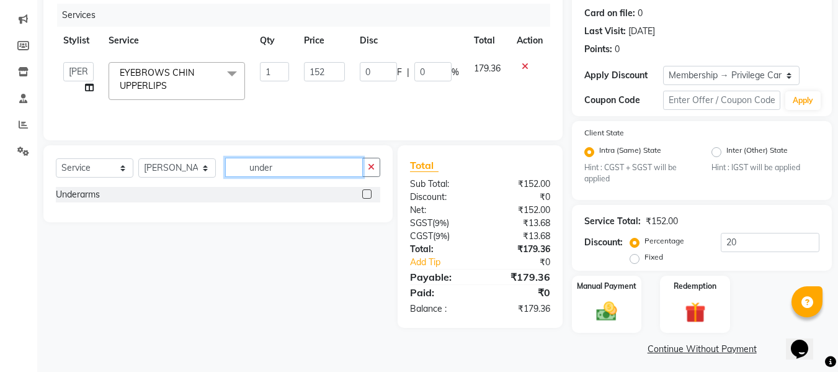
type input "under"
click at [364, 195] on label at bounding box center [366, 193] width 9 height 9
click at [364, 195] on input "checkbox" at bounding box center [366, 194] width 8 height 8
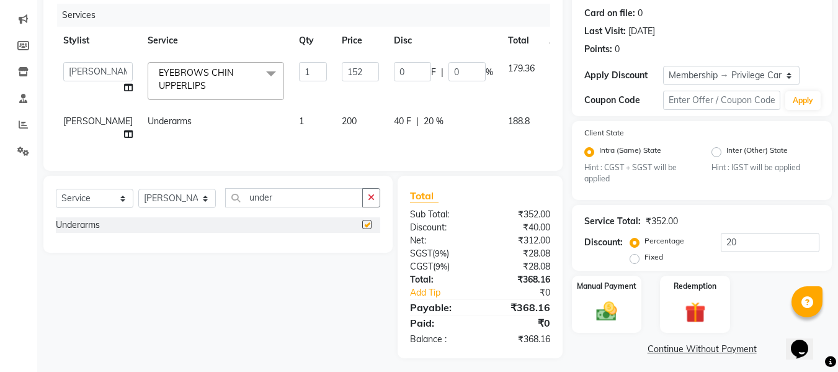
checkbox input "false"
click at [303, 207] on input "under" at bounding box center [294, 197] width 138 height 19
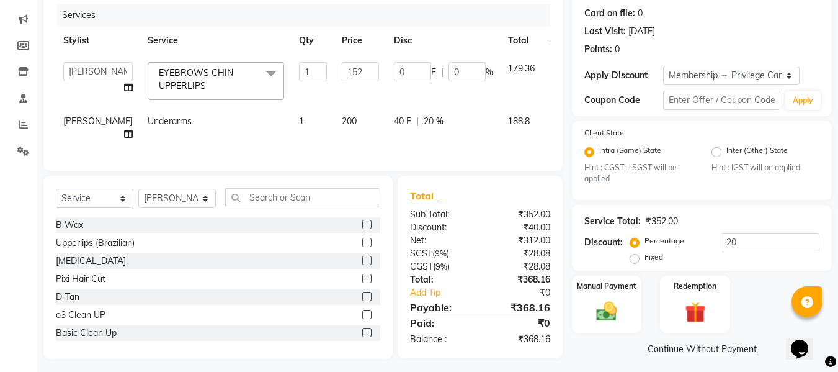
click at [342, 121] on span "200" at bounding box center [349, 120] width 15 height 11
select select "39984"
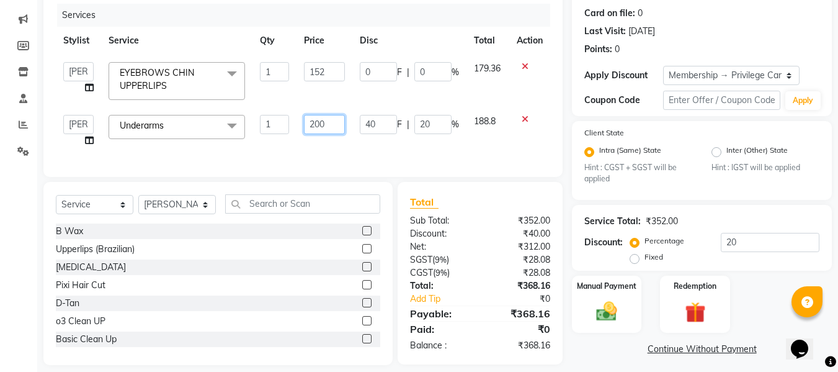
click at [313, 121] on input "200" at bounding box center [324, 124] width 41 height 19
type input "3"
type input "300"
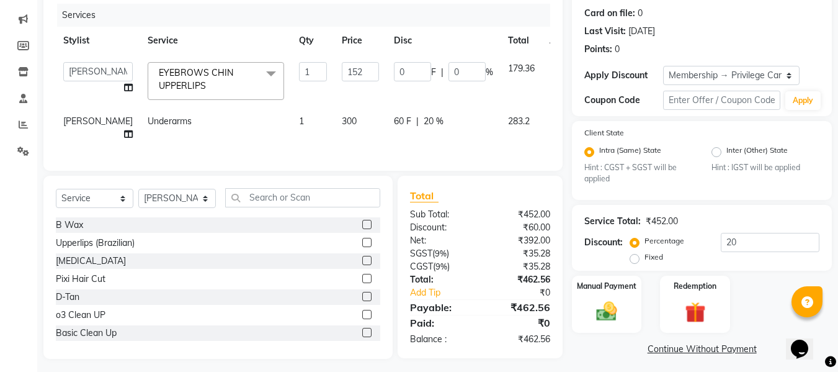
click at [313, 158] on div "Services Stylist Service Qty Price Disc Total Action Admin Alishan ARMAN DIVYA …" at bounding box center [303, 81] width 494 height 154
click at [334, 128] on td "300" at bounding box center [360, 127] width 52 height 41
select select "39984"
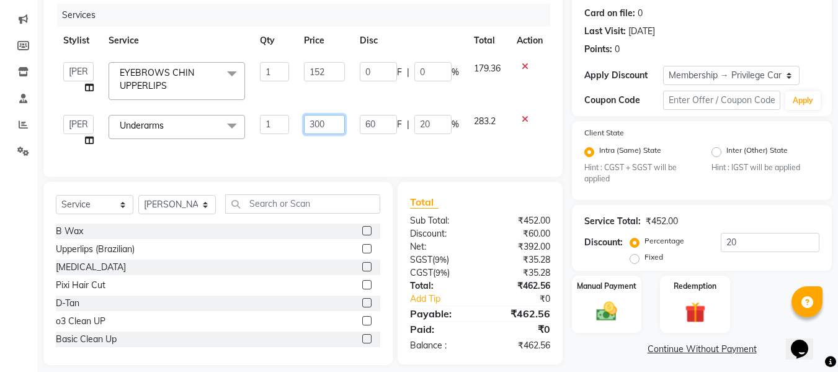
click at [313, 128] on input "300" at bounding box center [324, 124] width 41 height 19
type input "350"
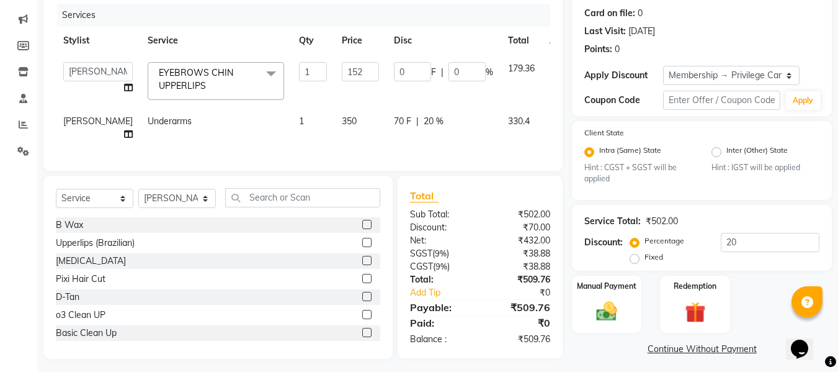
click at [314, 158] on div "Services Stylist Service Qty Price Disc Total Action Admin Alishan ARMAN DIVYA …" at bounding box center [303, 81] width 494 height 154
click at [342, 73] on input "152" at bounding box center [360, 71] width 37 height 19
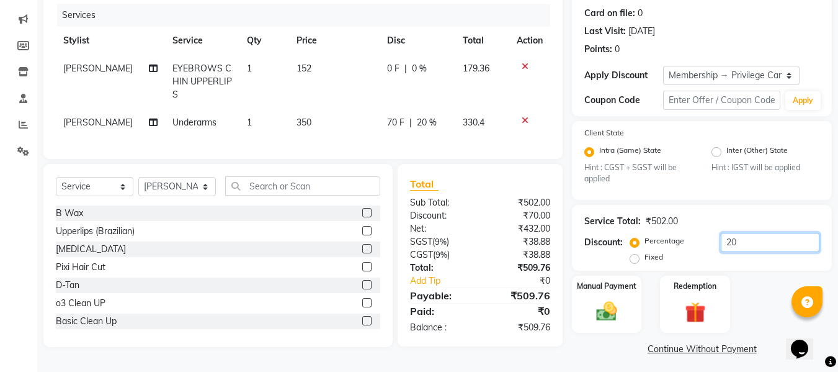
click at [780, 246] on input "20" at bounding box center [770, 242] width 99 height 19
type input "2"
click at [306, 65] on td "152" at bounding box center [335, 82] width 91 height 54
select select "39984"
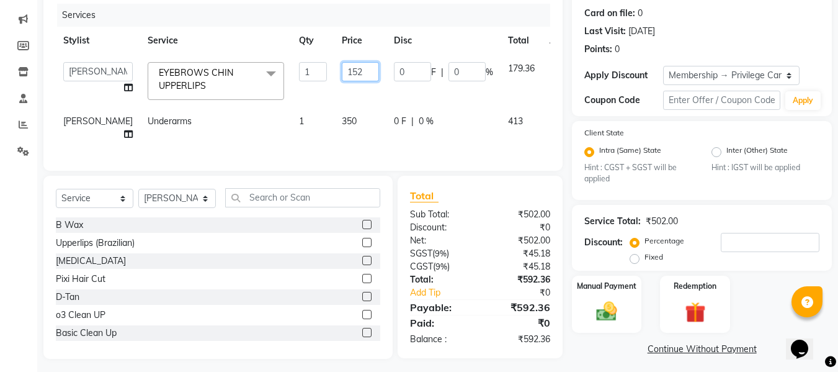
click at [342, 73] on input "152" at bounding box center [360, 71] width 37 height 19
type input "150"
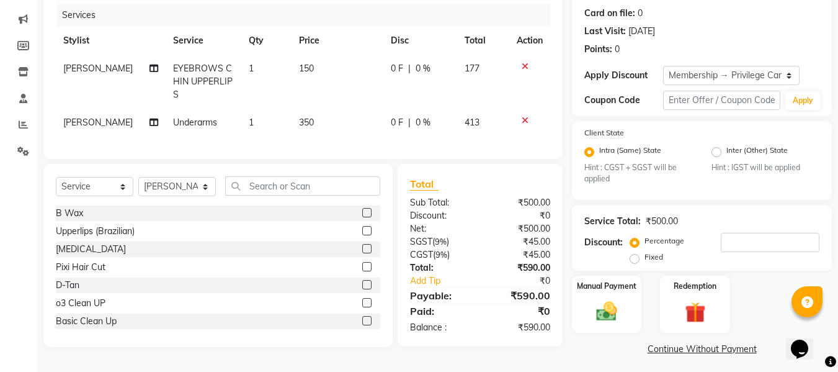
click at [314, 144] on div "Services Stylist Service Qty Price Disc Total Action [PERSON_NAME] EYEBROWS CHI…" at bounding box center [303, 75] width 494 height 143
click at [313, 122] on td "350" at bounding box center [338, 123] width 92 height 28
select select "39984"
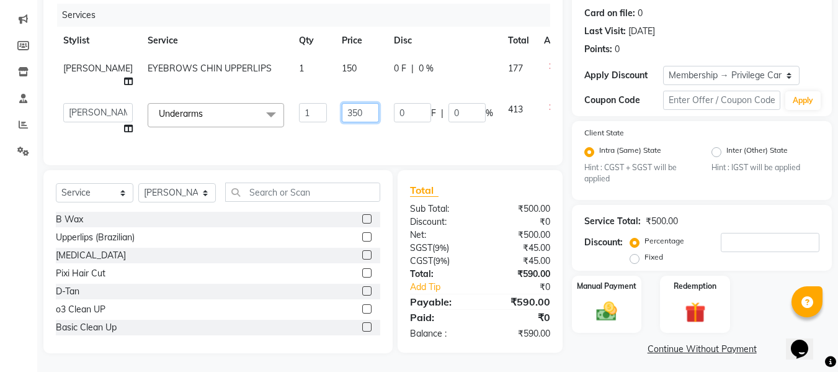
click at [342, 115] on input "350" at bounding box center [360, 112] width 37 height 19
type input "300"
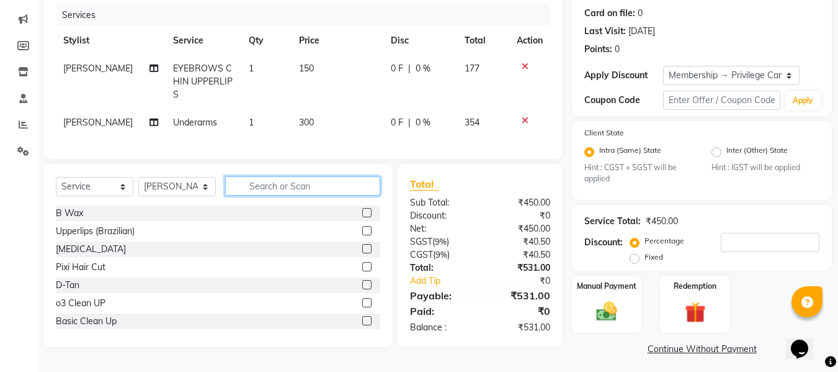
click at [313, 195] on input "text" at bounding box center [302, 185] width 155 height 19
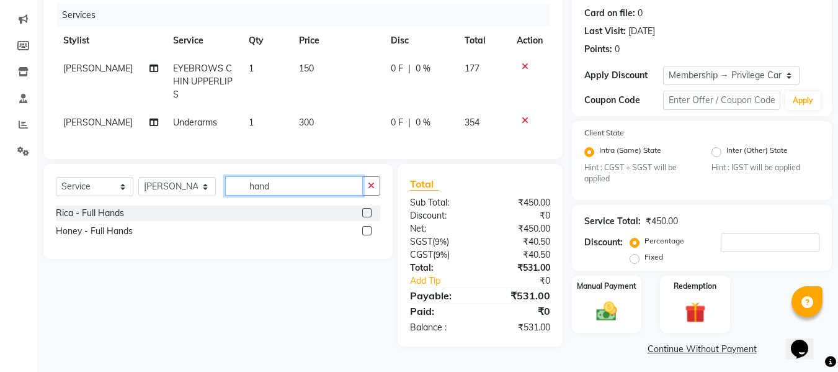
type input "hand"
click at [369, 217] on label at bounding box center [366, 212] width 9 height 9
click at [369, 217] on input "checkbox" at bounding box center [366, 213] width 8 height 8
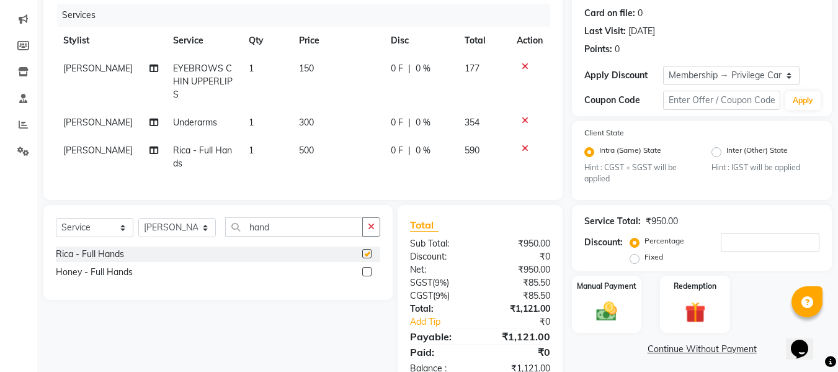
checkbox input "false"
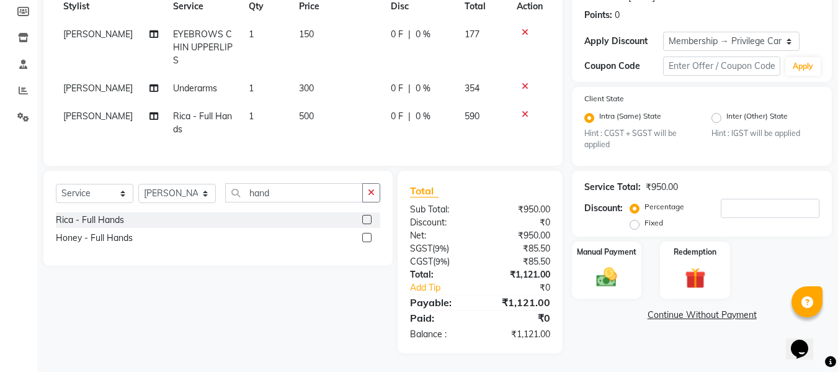
click at [299, 110] on span "500" at bounding box center [306, 115] width 15 height 11
select select "39984"
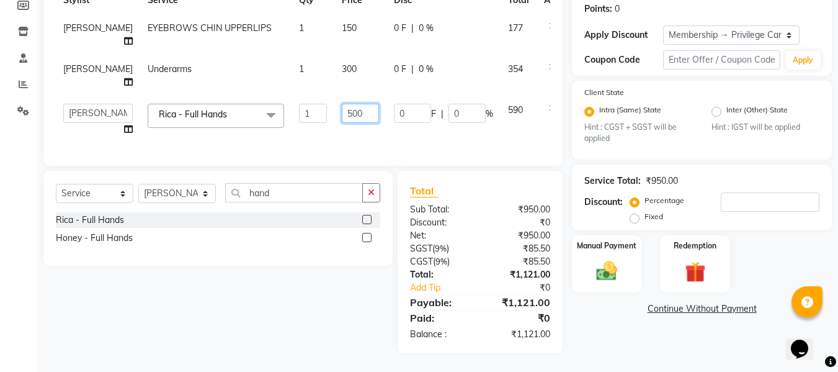
click at [342, 114] on input "500" at bounding box center [360, 113] width 37 height 19
type input "600"
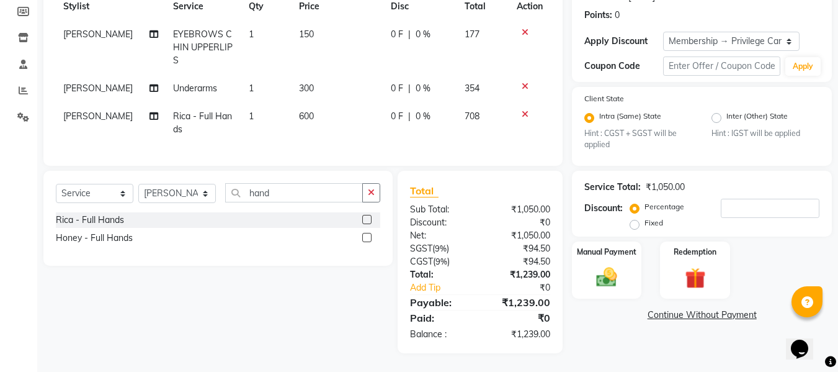
click at [339, 131] on td "600" at bounding box center [338, 122] width 92 height 41
select select "39984"
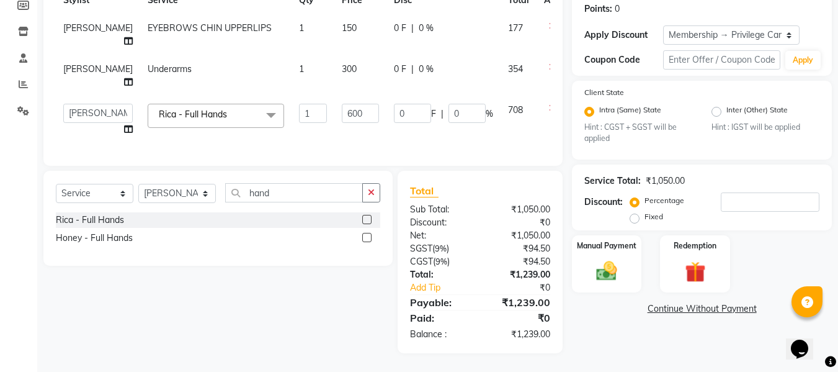
click at [334, 24] on td "150" at bounding box center [360, 34] width 52 height 41
select select "39984"
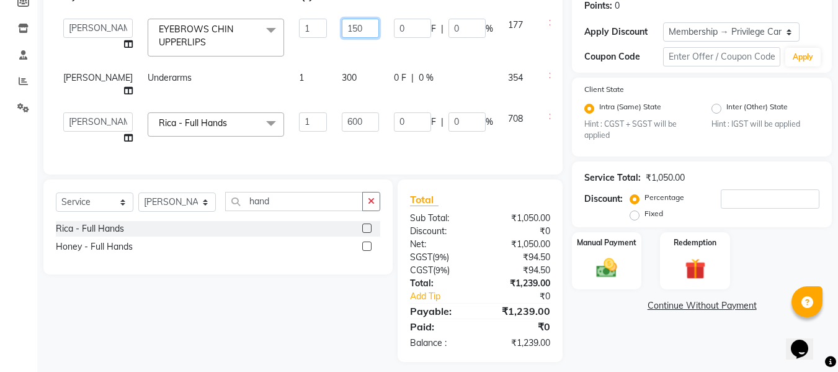
click at [342, 24] on input "150" at bounding box center [360, 28] width 37 height 19
type input "127"
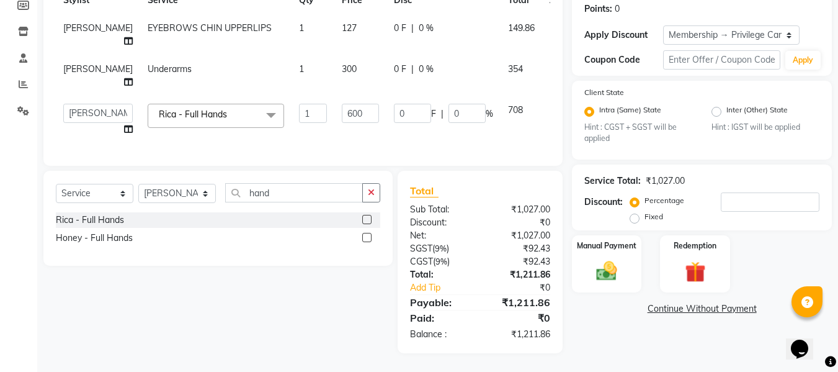
click at [349, 153] on div "Services Stylist Service Qty Price Disc Total Action [PERSON_NAME] EYEBROWS CHI…" at bounding box center [303, 58] width 494 height 190
click at [342, 24] on span "127" at bounding box center [349, 27] width 15 height 11
select select "39984"
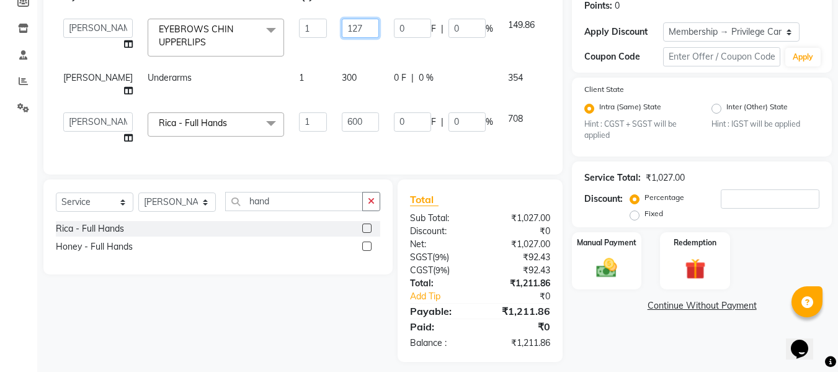
click at [342, 29] on input "127" at bounding box center [360, 28] width 37 height 19
type input "127.11"
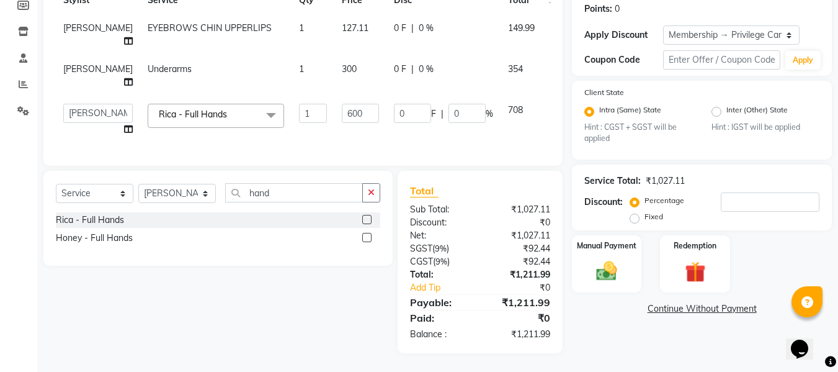
click at [316, 150] on div "Services Stylist Service Qty Price Disc Total Action [PERSON_NAME] EYEBROWS CHI…" at bounding box center [303, 58] width 494 height 190
click at [338, 23] on td "127.11" at bounding box center [360, 34] width 52 height 41
select select "39984"
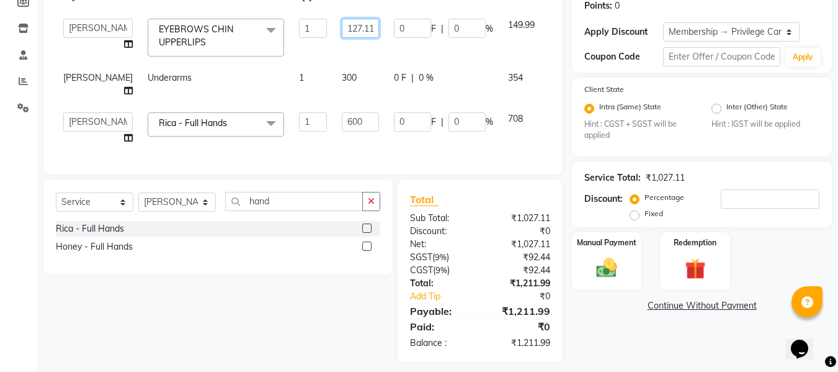
click at [342, 23] on input "127.11" at bounding box center [360, 28] width 37 height 19
type input "127.118"
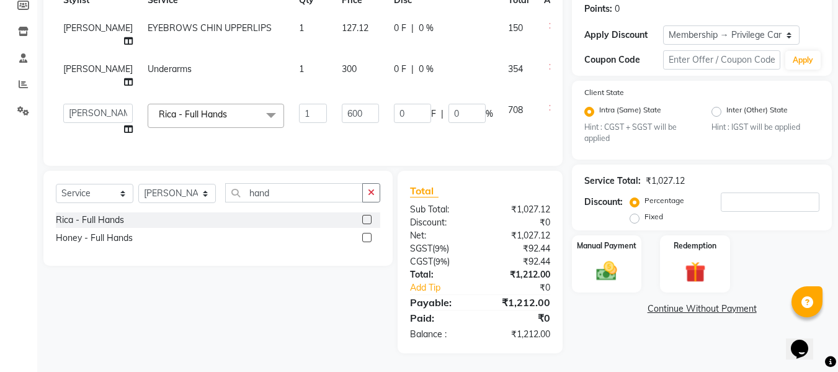
click at [331, 153] on div "Services Stylist Service Qty Price Disc Total Action [PERSON_NAME] EYEBROWS CHI…" at bounding box center [303, 58] width 494 height 190
click at [586, 266] on div "Manual Payment" at bounding box center [607, 263] width 73 height 59
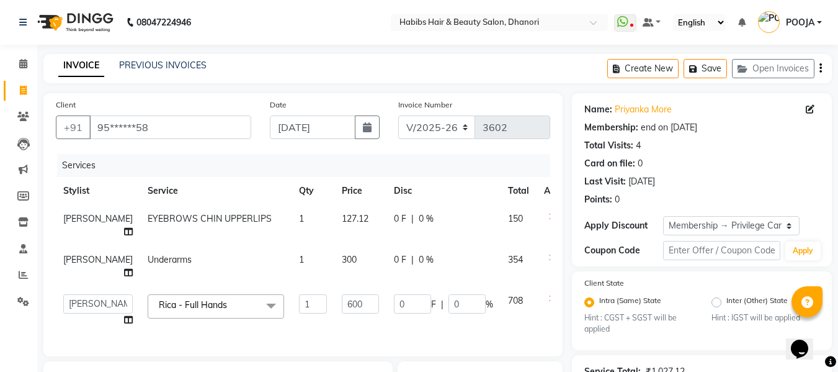
scroll to position [234, 0]
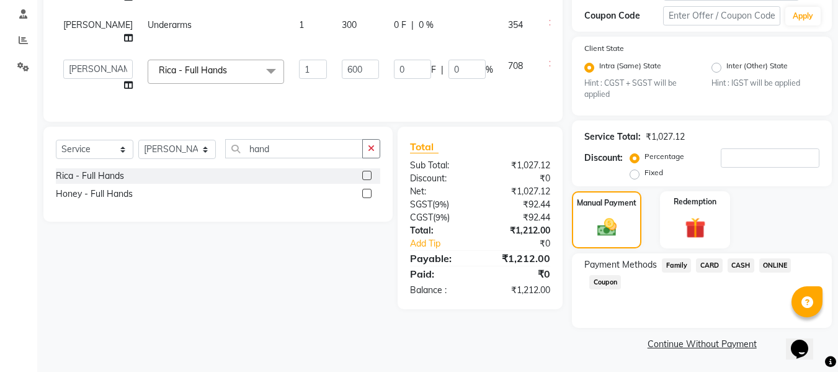
click at [773, 265] on span "ONLINE" at bounding box center [775, 265] width 32 height 14
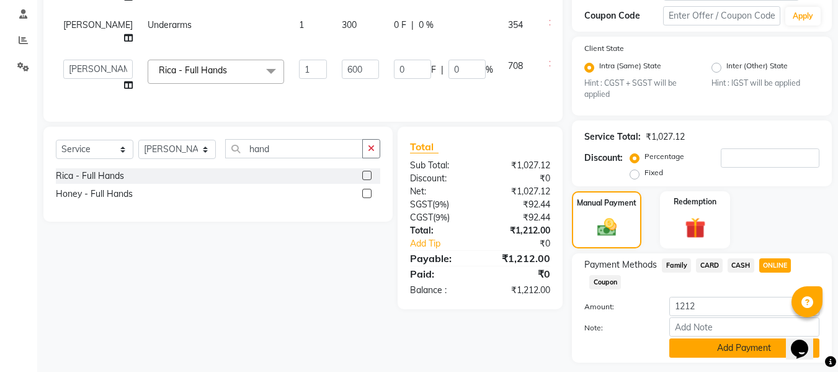
click at [712, 355] on button "Add Payment" at bounding box center [744, 347] width 150 height 19
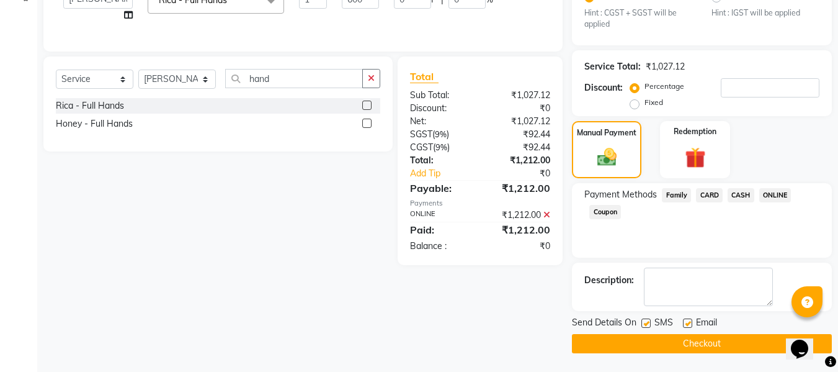
scroll to position [304, 0]
click at [687, 328] on label at bounding box center [687, 323] width 9 height 9
click at [687, 328] on input "checkbox" at bounding box center [687, 324] width 8 height 8
checkbox input "false"
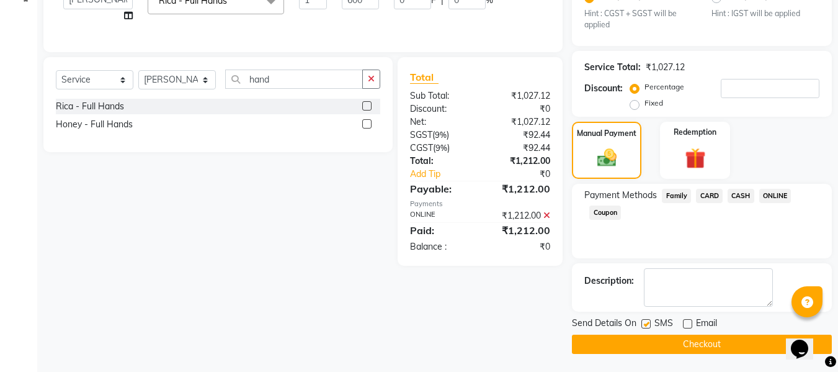
click at [686, 346] on button "Checkout" at bounding box center [702, 343] width 260 height 19
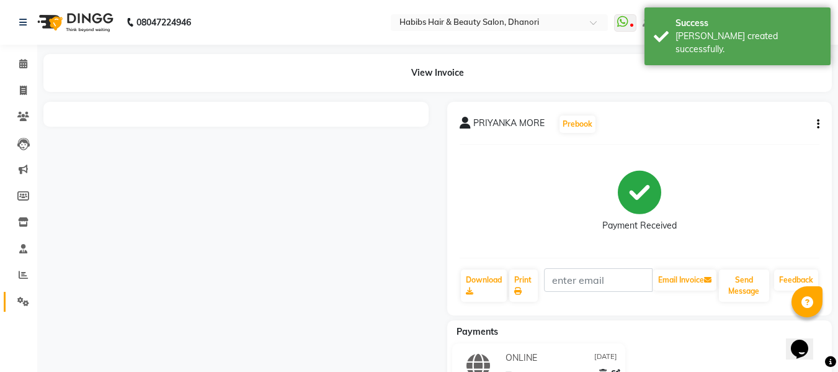
click at [26, 292] on link "Settings" at bounding box center [19, 302] width 30 height 20
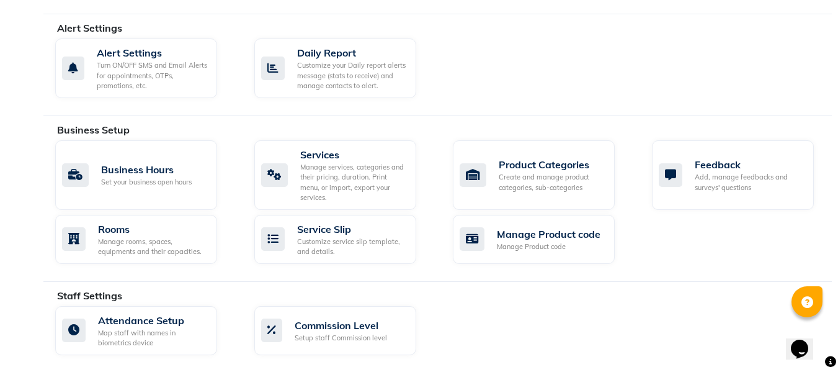
scroll to position [367, 0]
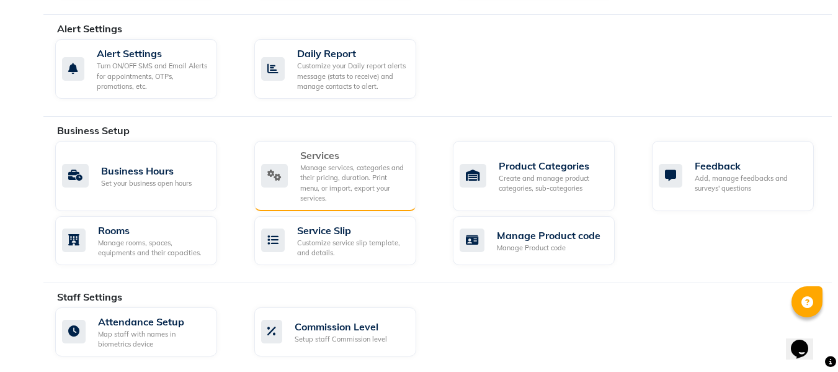
click at [346, 181] on div "Manage services, categories and their pricing, duration. Print menu, or import,…" at bounding box center [353, 183] width 106 height 41
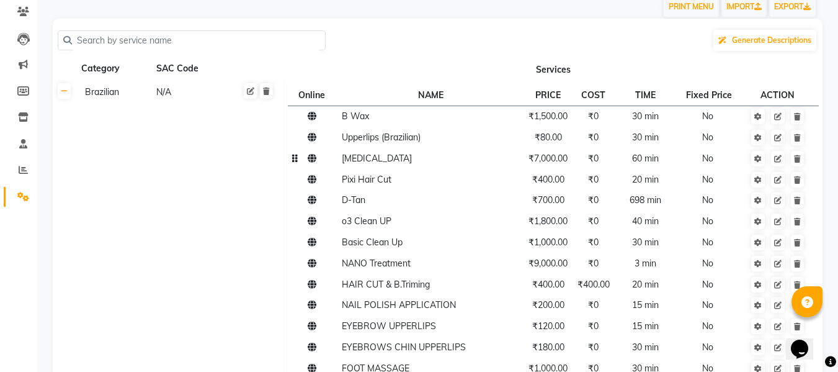
scroll to position [104, 0]
click at [67, 97] on link at bounding box center [64, 92] width 13 height 16
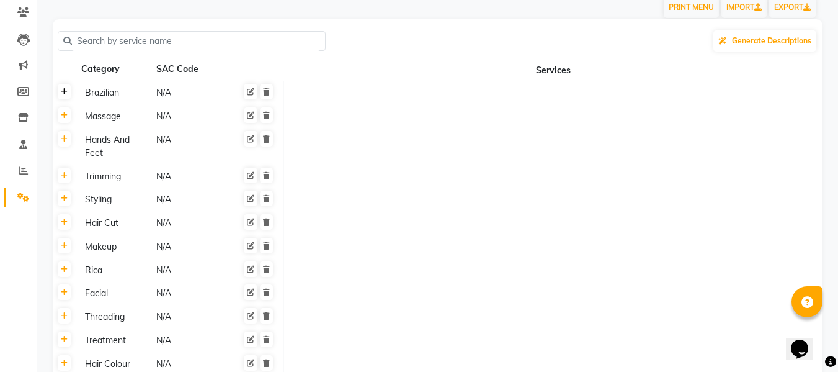
click at [64, 93] on icon at bounding box center [64, 91] width 7 height 7
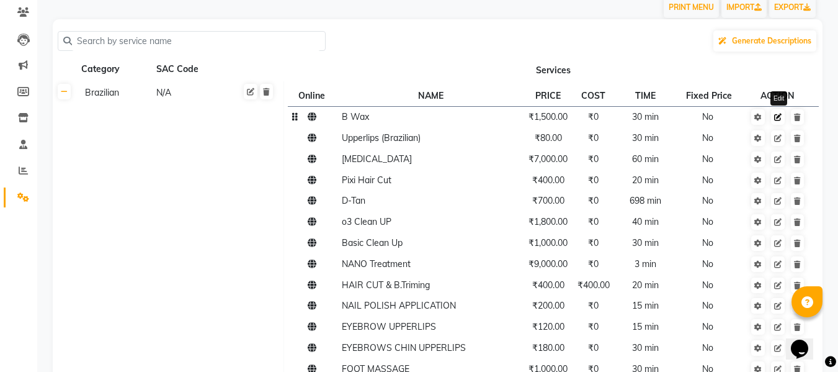
click at [781, 116] on icon at bounding box center [777, 117] width 7 height 7
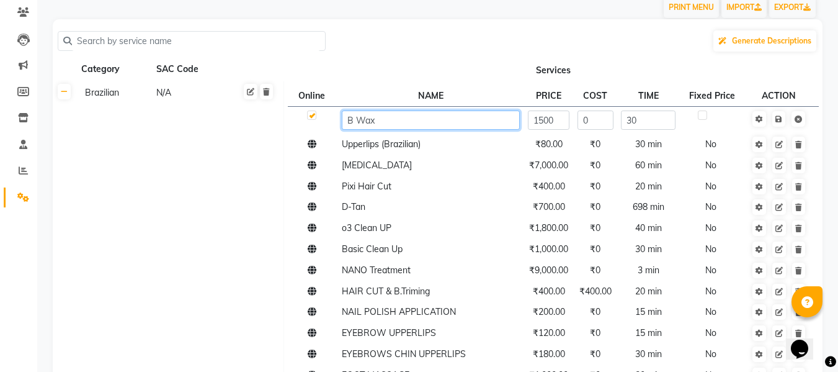
click at [399, 124] on input "B Wax" at bounding box center [431, 119] width 178 height 19
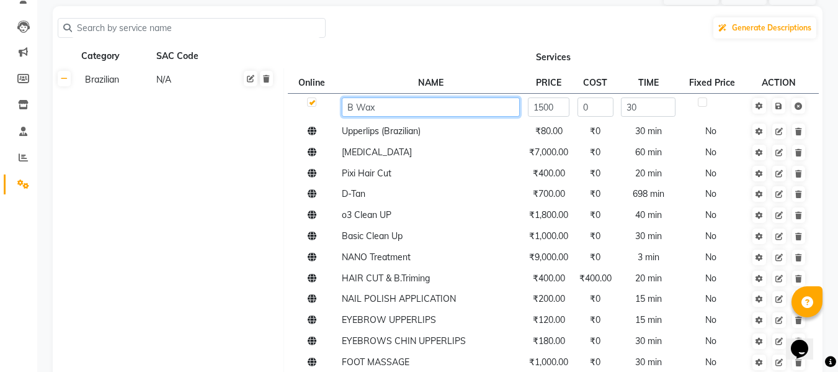
scroll to position [0, 0]
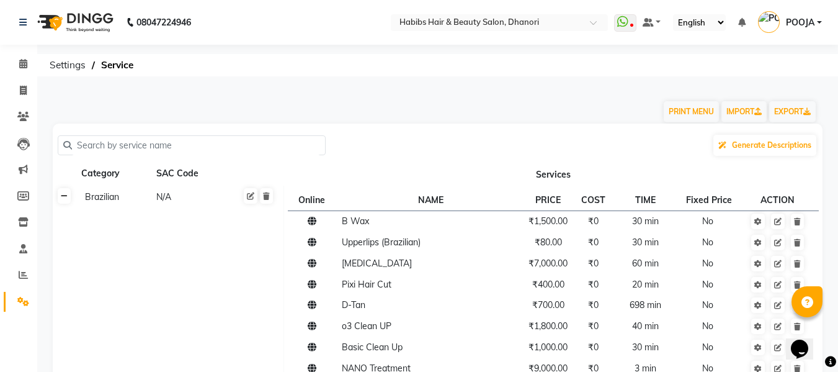
click at [65, 189] on link at bounding box center [64, 196] width 13 height 16
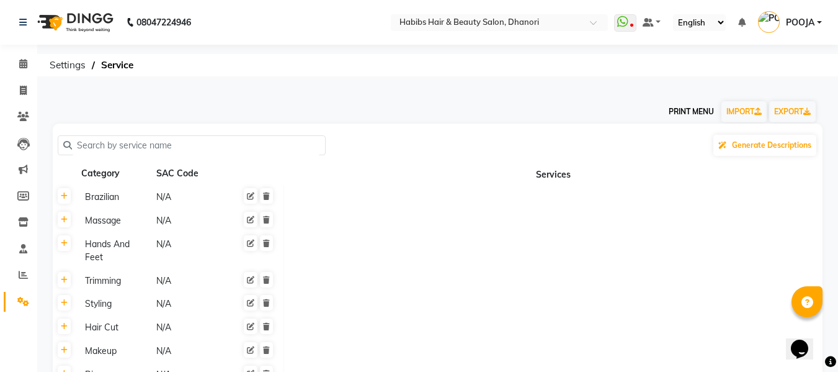
click at [686, 110] on button "PRINT MENU" at bounding box center [691, 111] width 55 height 21
select select "#009B77"
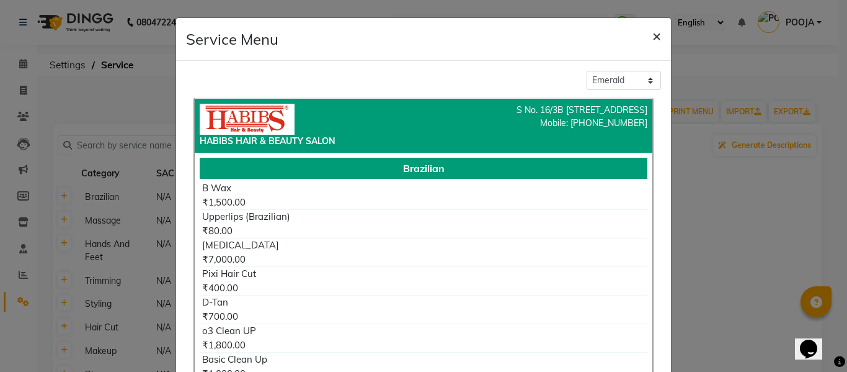
click at [646, 38] on button "×" at bounding box center [657, 35] width 29 height 35
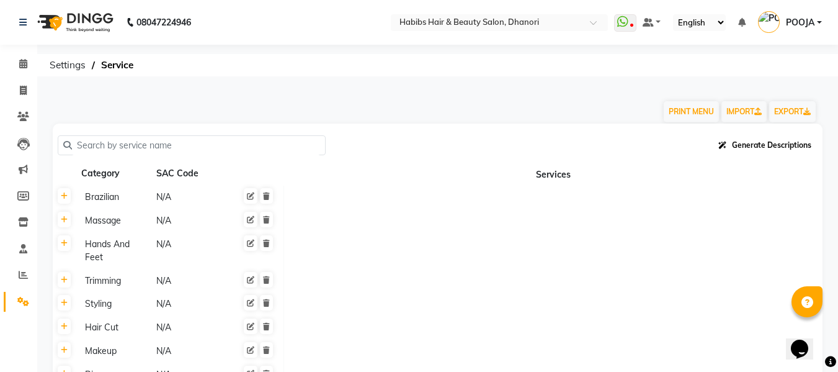
click at [768, 139] on button "Generate Descriptions" at bounding box center [764, 145] width 103 height 21
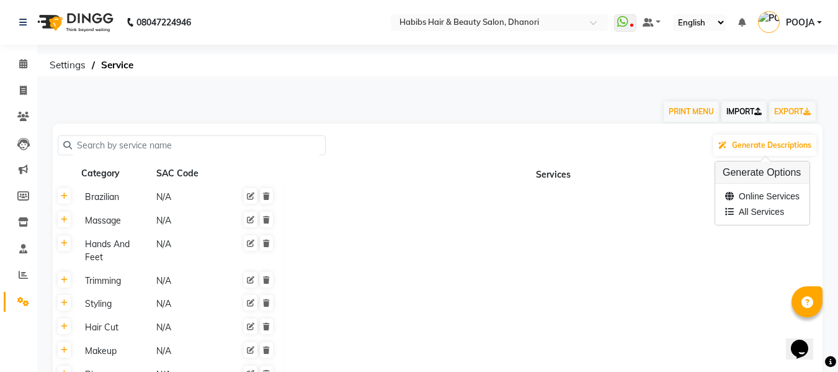
click at [729, 109] on link "IMPORT" at bounding box center [743, 111] width 45 height 21
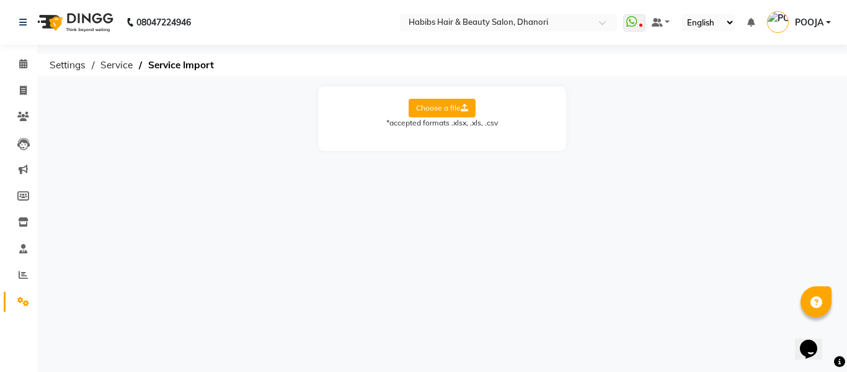
click at [440, 111] on label "Choose a file" at bounding box center [442, 108] width 67 height 19
click at [0, 0] on input "Choose a file" at bounding box center [0, 0] width 0 height 0
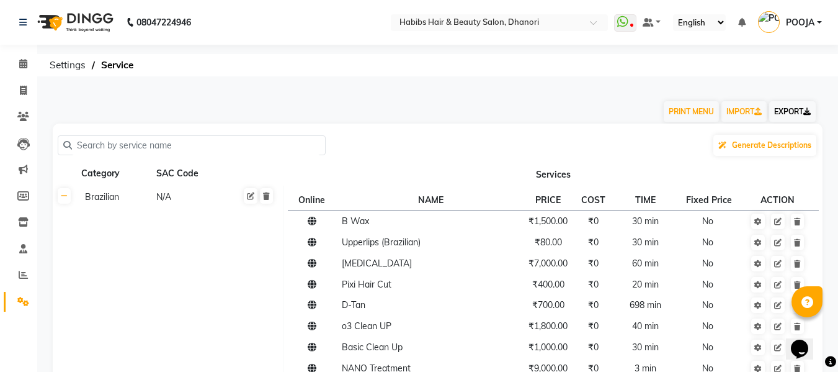
click at [790, 115] on link "EXPORT" at bounding box center [792, 111] width 47 height 21
click at [19, 91] on span at bounding box center [23, 91] width 22 height 14
select select "service"
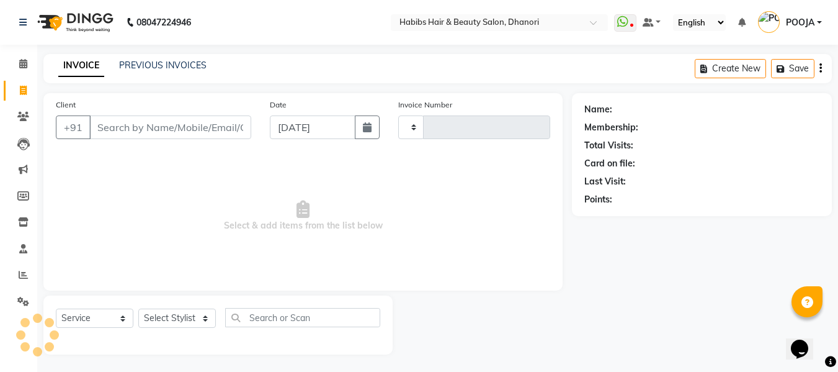
scroll to position [1, 0]
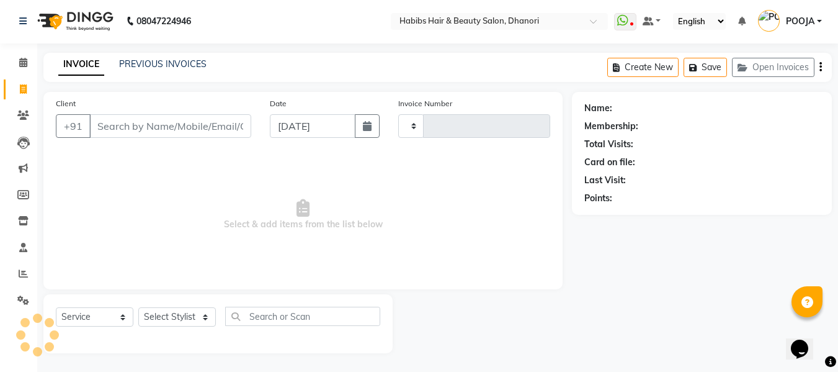
type input "3603"
select select "4967"
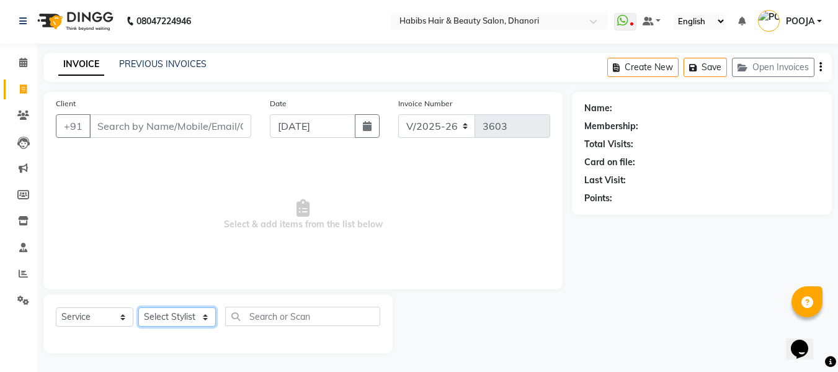
click at [166, 319] on select "Select Stylist Admin [PERSON_NAME] DIVYA [PERSON_NAME] [PERSON_NAME] POOJA [PER…" at bounding box center [177, 316] width 78 height 19
select select "41588"
click at [138, 307] on select "Select Stylist Admin [PERSON_NAME] DIVYA [PERSON_NAME] [PERSON_NAME] POOJA [PER…" at bounding box center [177, 316] width 78 height 19
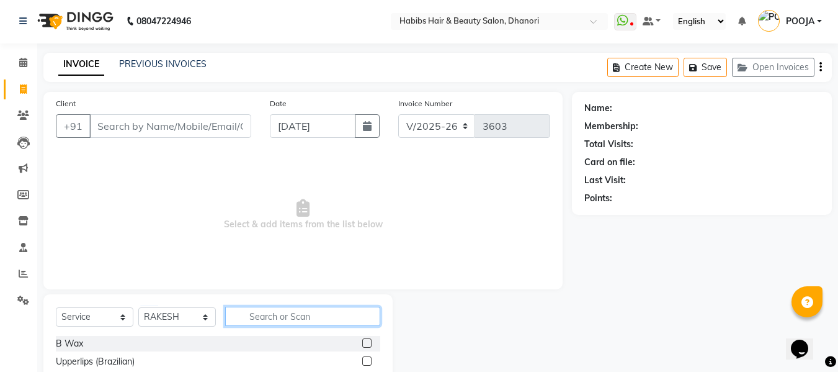
click at [263, 321] on input "text" at bounding box center [302, 315] width 155 height 19
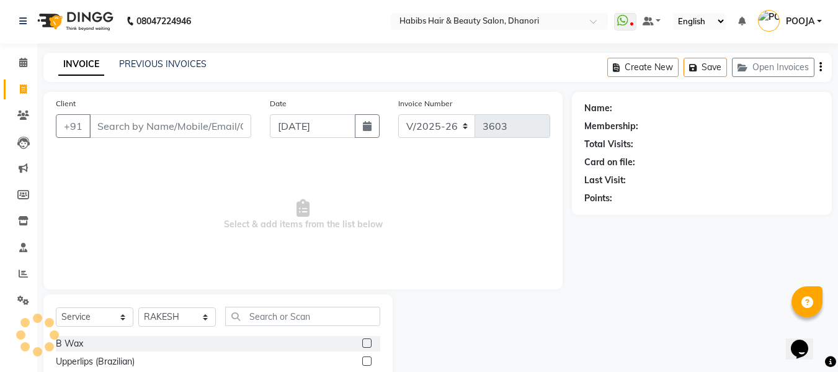
click at [362, 343] on label at bounding box center [366, 342] width 9 height 9
click at [362, 343] on input "checkbox" at bounding box center [366, 343] width 8 height 8
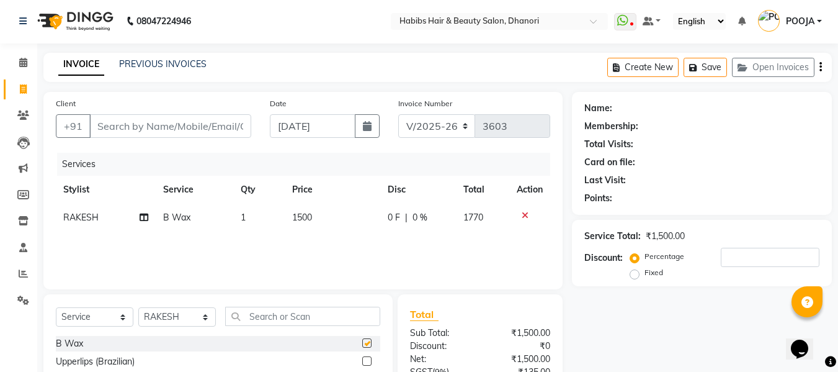
checkbox input "false"
